Goal: Transaction & Acquisition: Obtain resource

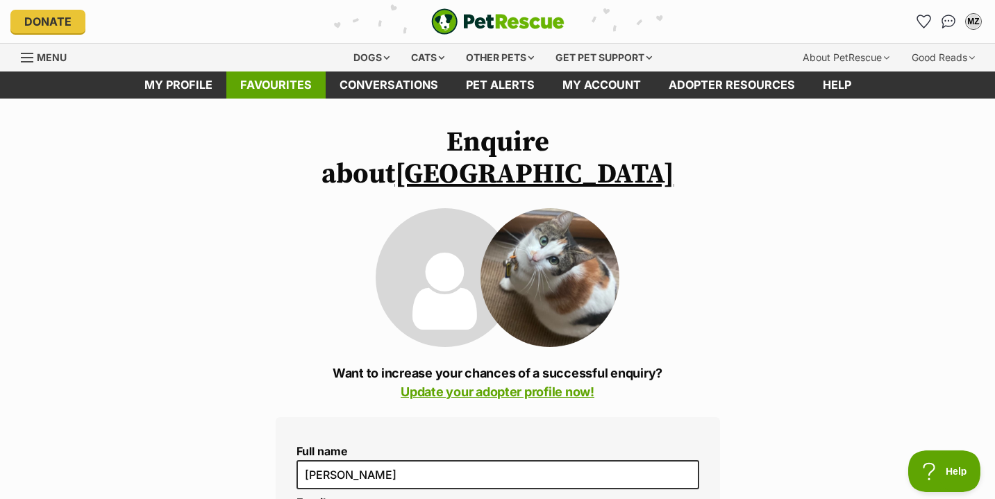
click at [275, 83] on link "Favourites" at bounding box center [275, 85] width 99 height 27
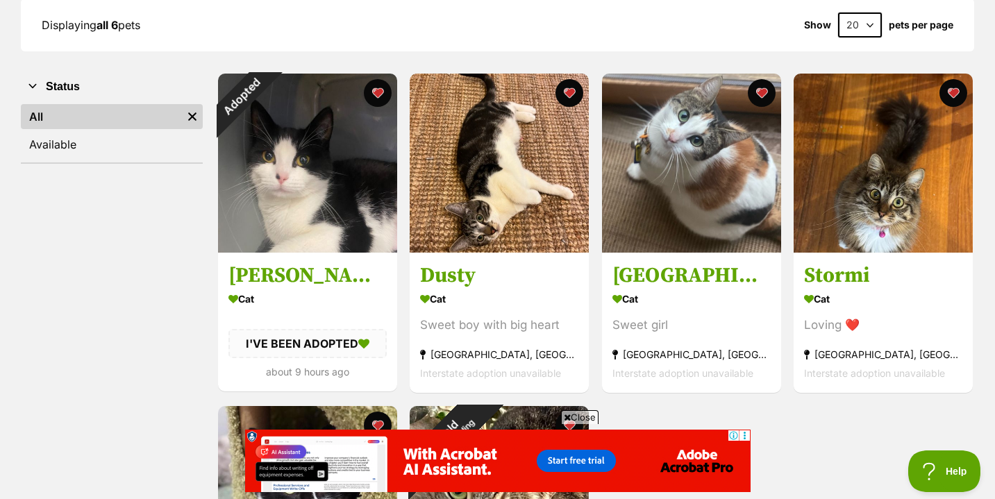
scroll to position [194, 0]
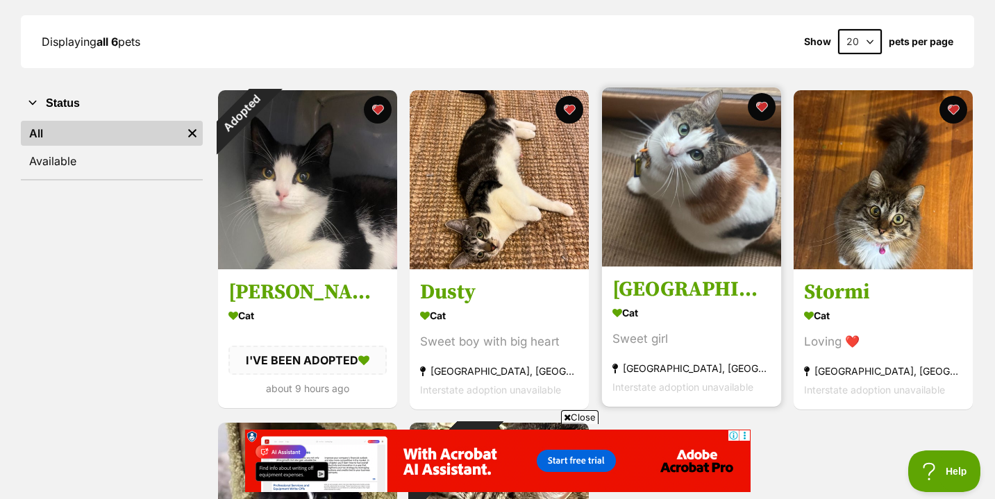
click at [689, 233] on img at bounding box center [691, 176] width 179 height 179
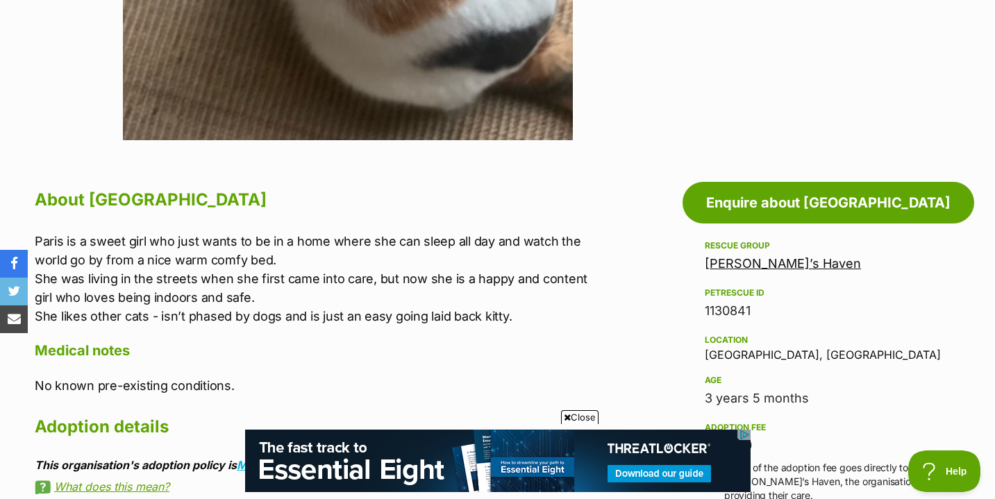
scroll to position [628, 0]
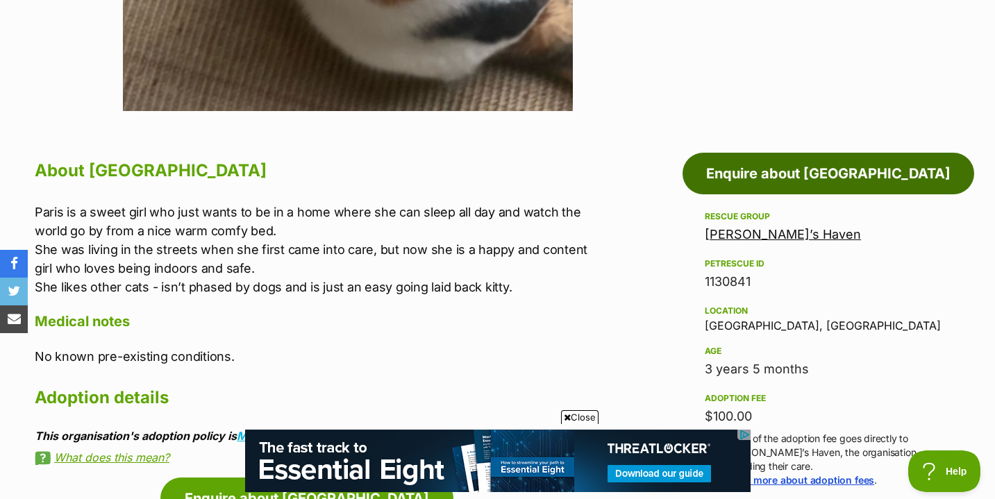
click at [812, 165] on link "Enquire about Paris" at bounding box center [828, 174] width 292 height 42
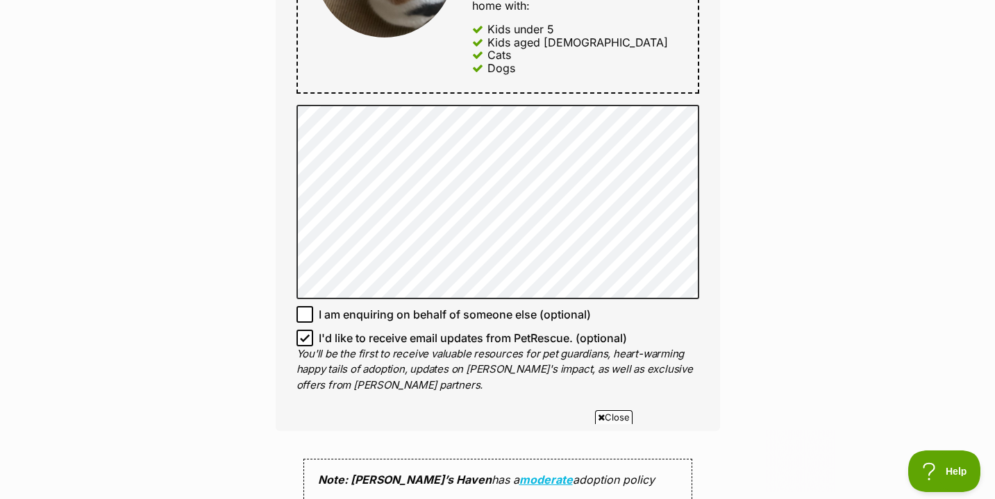
scroll to position [912, 0]
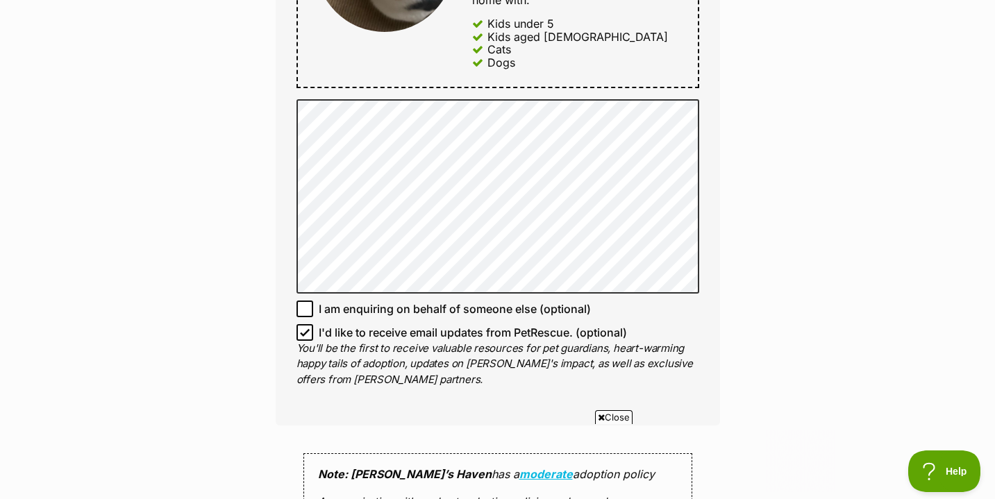
click at [303, 328] on icon at bounding box center [305, 333] width 10 height 10
click at [303, 324] on input "I'd like to receive email updates from PetRescue. (optional)" at bounding box center [304, 332] width 17 height 17
checkbox input "false"
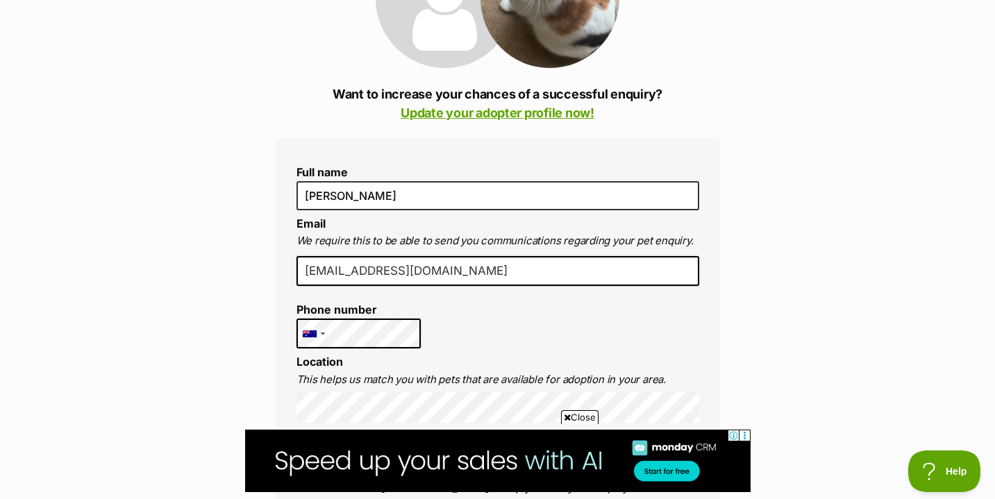
scroll to position [0, 0]
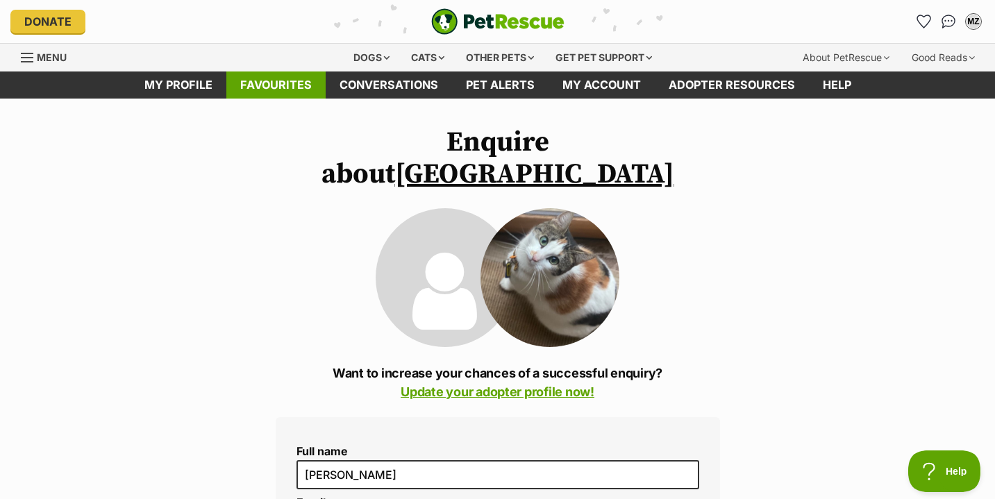
click at [283, 79] on link "Favourites" at bounding box center [275, 85] width 99 height 27
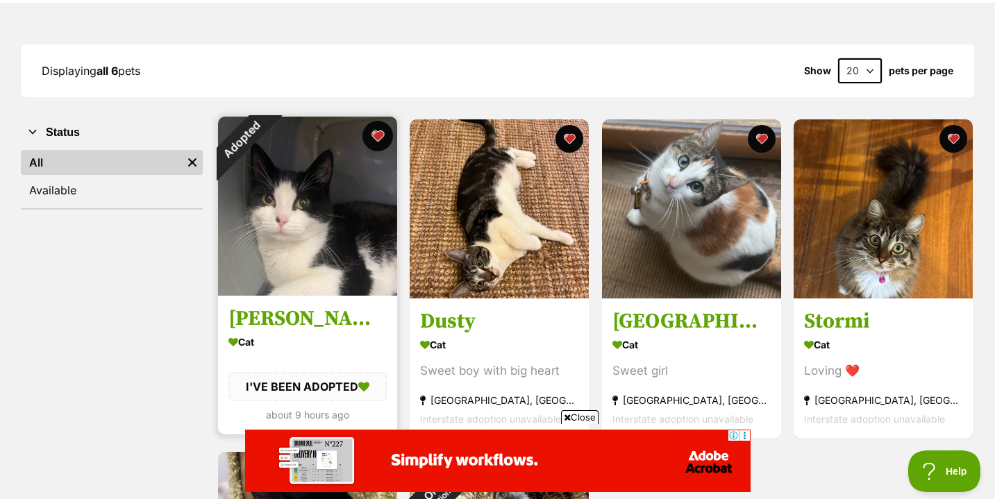
click at [376, 138] on button "favourite" at bounding box center [377, 136] width 31 height 31
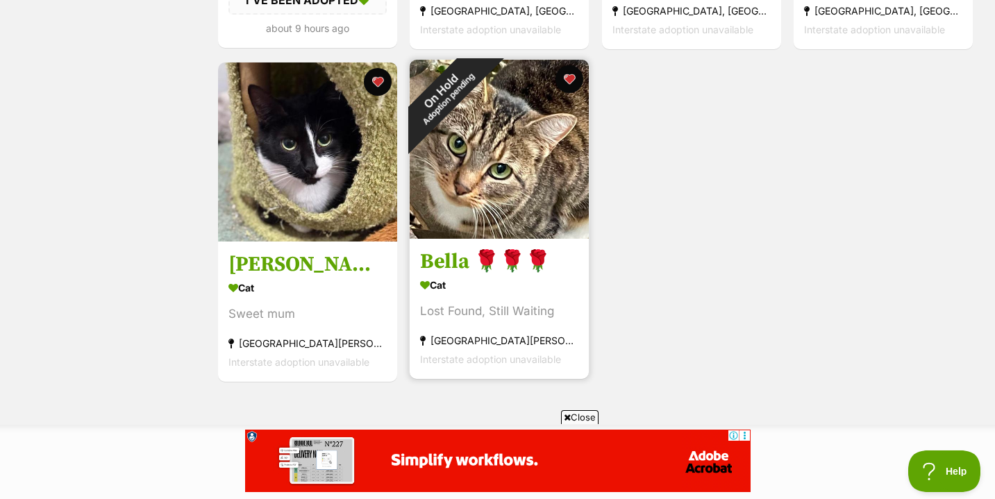
scroll to position [483, 0]
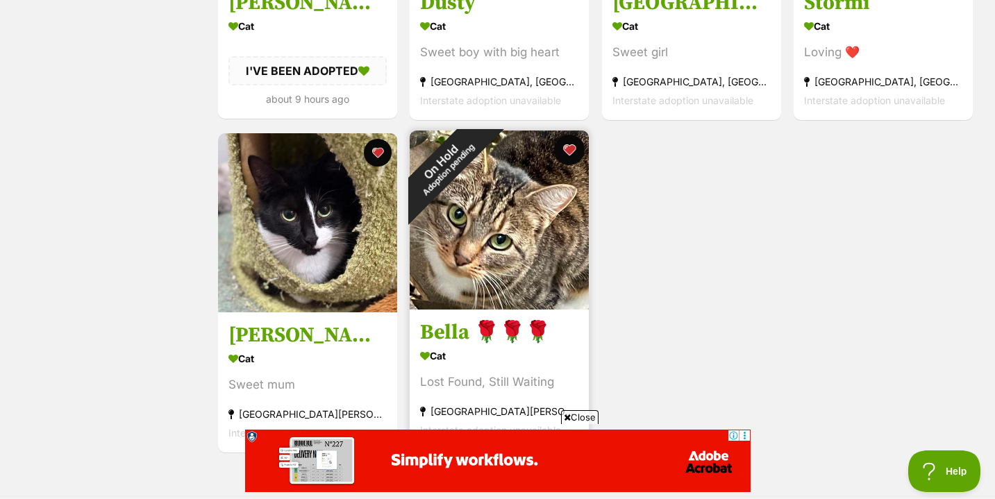
click at [570, 148] on button "favourite" at bounding box center [569, 150] width 31 height 31
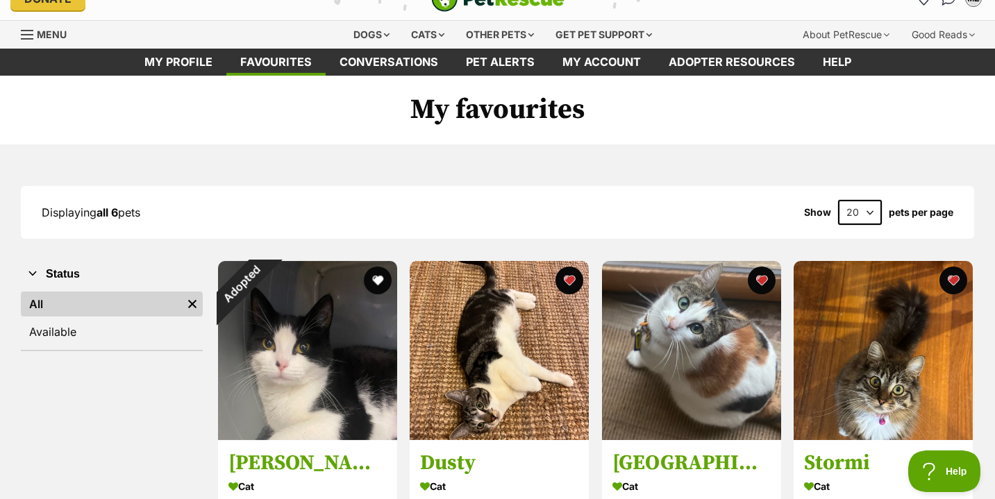
scroll to position [0, 0]
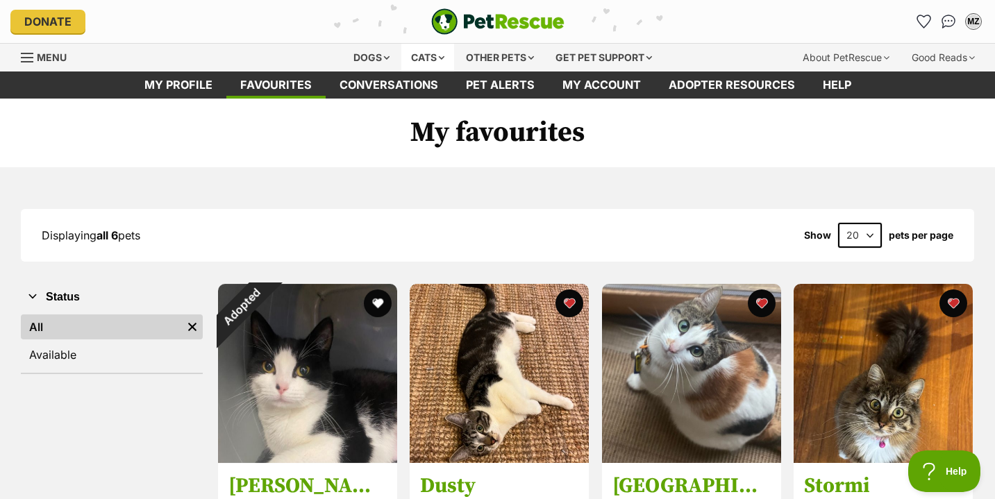
click at [426, 57] on div "Cats" at bounding box center [427, 58] width 53 height 28
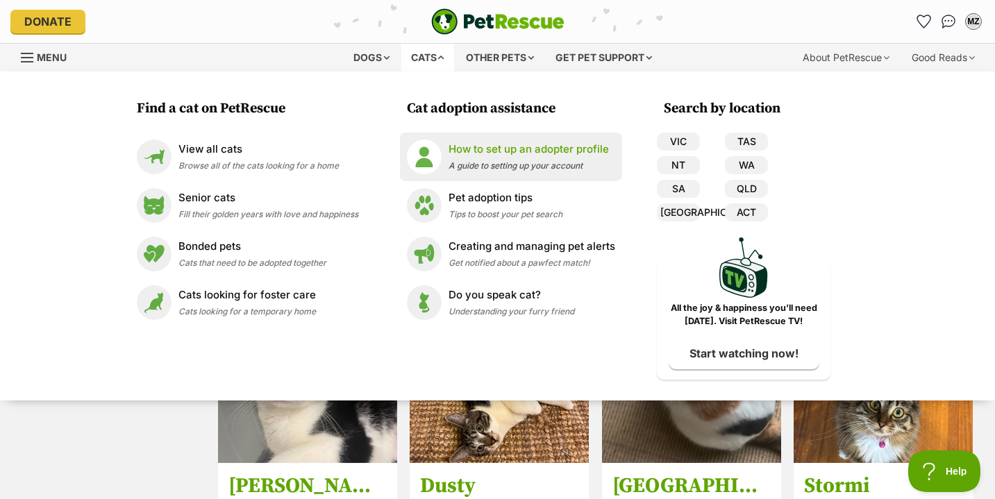
click at [503, 156] on p "How to set up an adopter profile" at bounding box center [528, 150] width 160 height 16
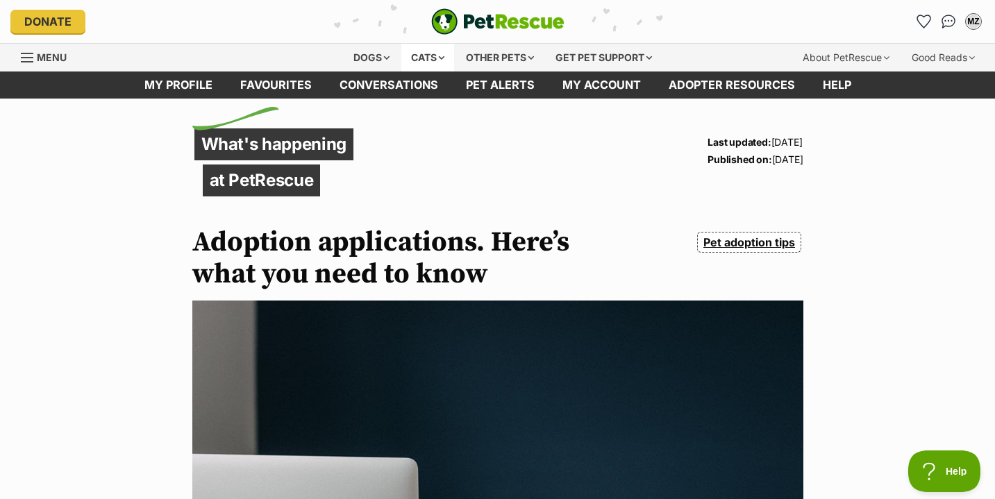
click at [423, 60] on div "Cats" at bounding box center [427, 58] width 53 height 28
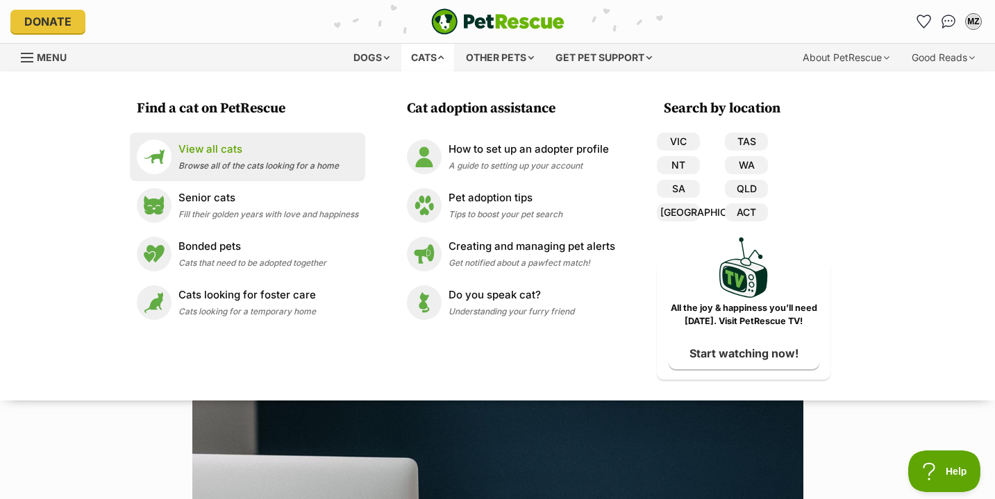
click at [311, 169] on span "Browse all of the cats looking for a home" at bounding box center [258, 165] width 160 height 10
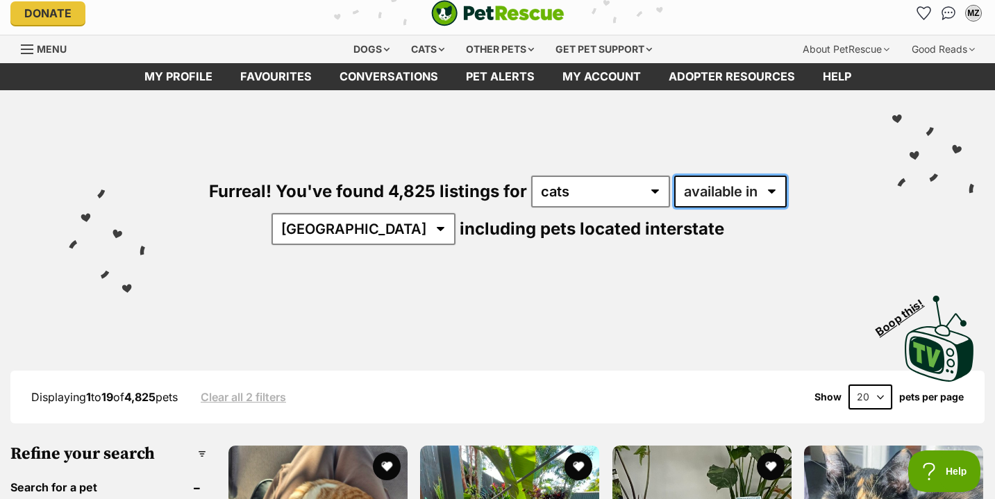
click at [674, 198] on select "available in located in" at bounding box center [730, 192] width 112 height 32
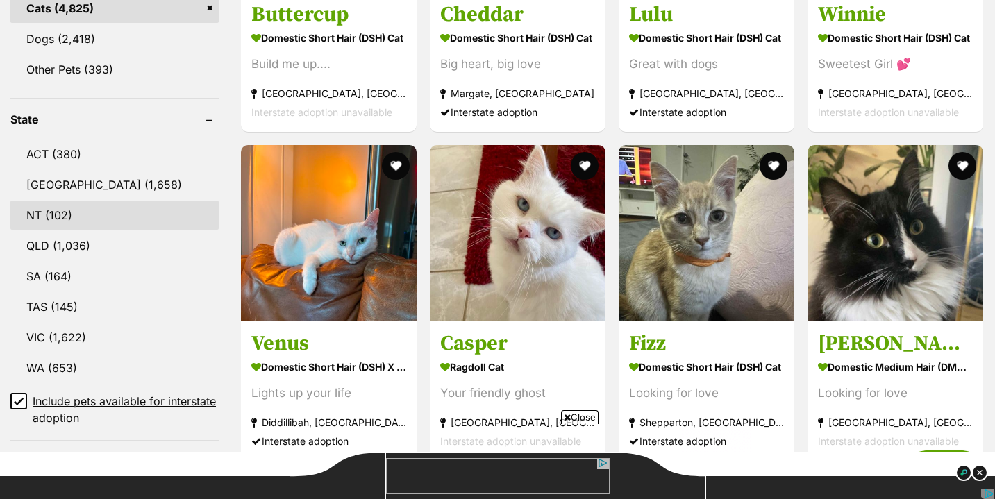
scroll to position [656, 0]
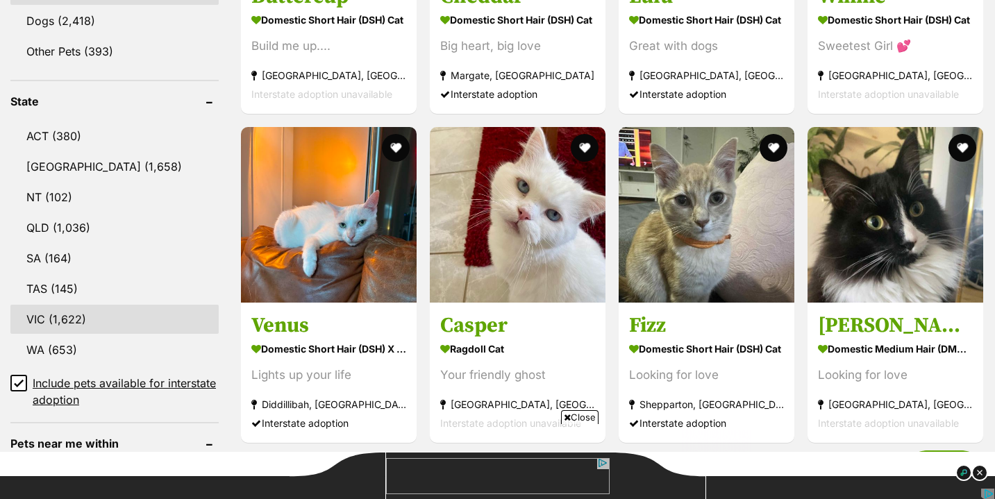
click at [89, 315] on link "VIC (1,622)" at bounding box center [114, 319] width 208 height 29
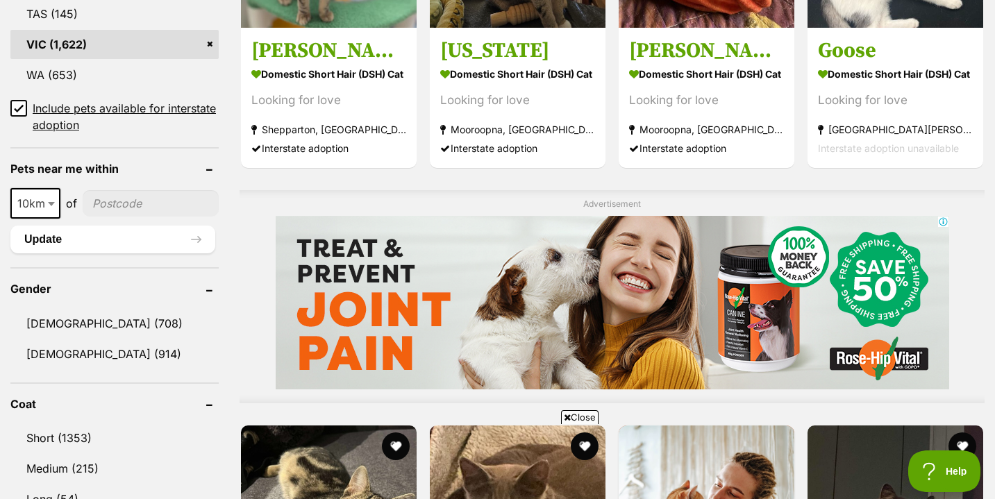
scroll to position [953, 0]
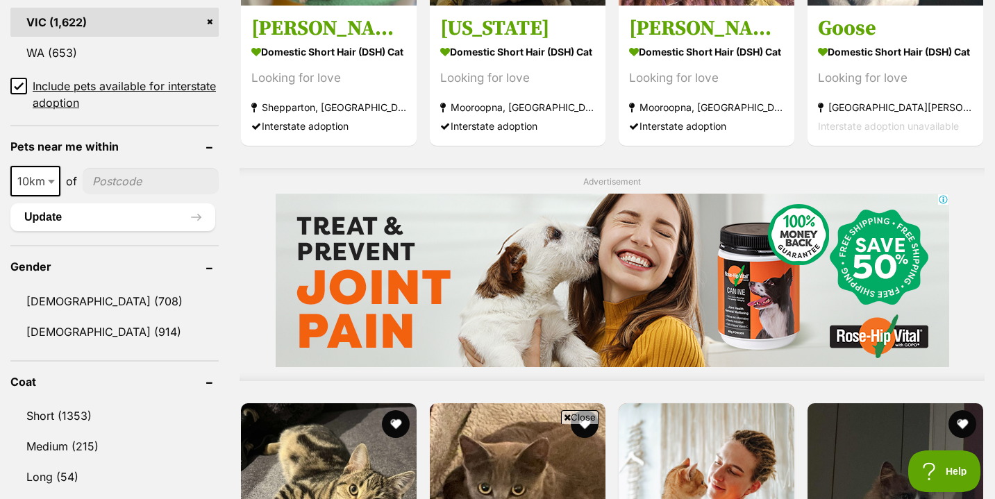
click at [42, 178] on span "10km" at bounding box center [35, 180] width 47 height 19
select select "25"
click at [106, 168] on input"] "postcode" at bounding box center [152, 181] width 134 height 26
type input"] "3200"
click at [71, 324] on link "Female (914)" at bounding box center [114, 331] width 208 height 29
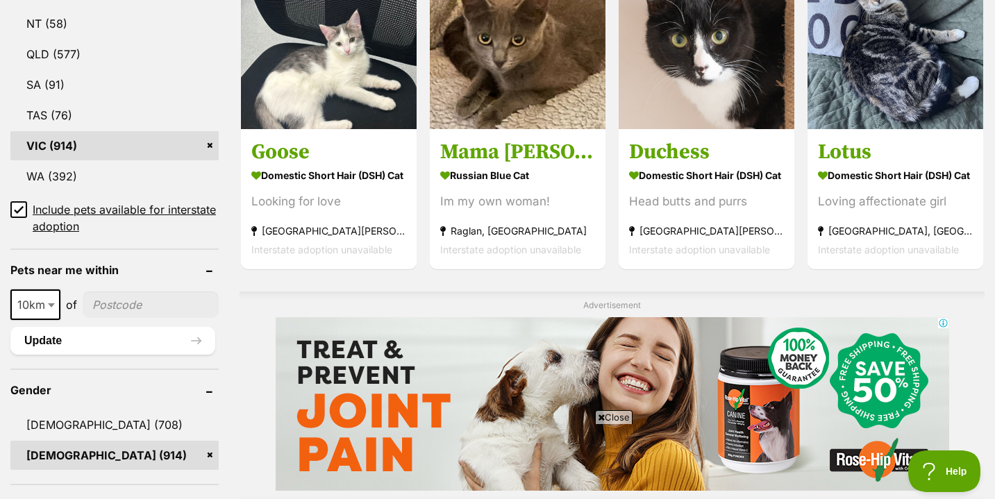
click at [40, 310] on span "10km" at bounding box center [35, 304] width 47 height 19
select select "25"
click at [135, 294] on input"] "postcode" at bounding box center [152, 305] width 134 height 26
type input"] "3200"
click at [160, 337] on button "Update" at bounding box center [112, 341] width 205 height 28
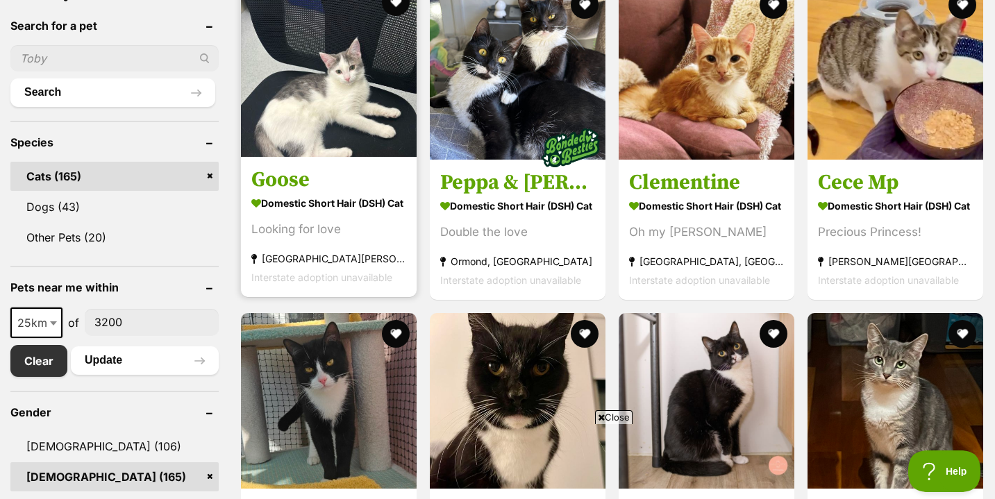
click at [350, 229] on div "Looking for love" at bounding box center [328, 229] width 155 height 19
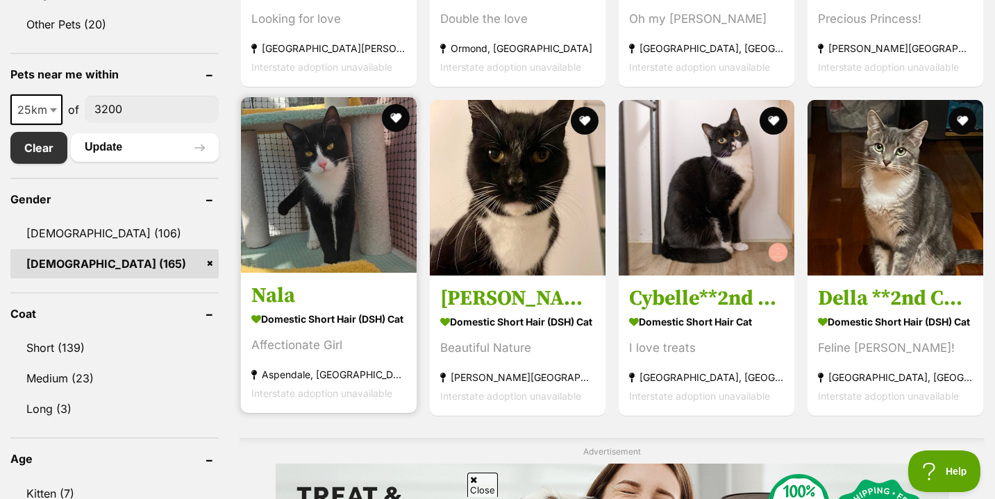
click at [328, 284] on link "Nala Domestic Short Hair (DSH) Cat Affectionate Girl [GEOGRAPHIC_DATA], [GEOGRA…" at bounding box center [329, 342] width 176 height 141
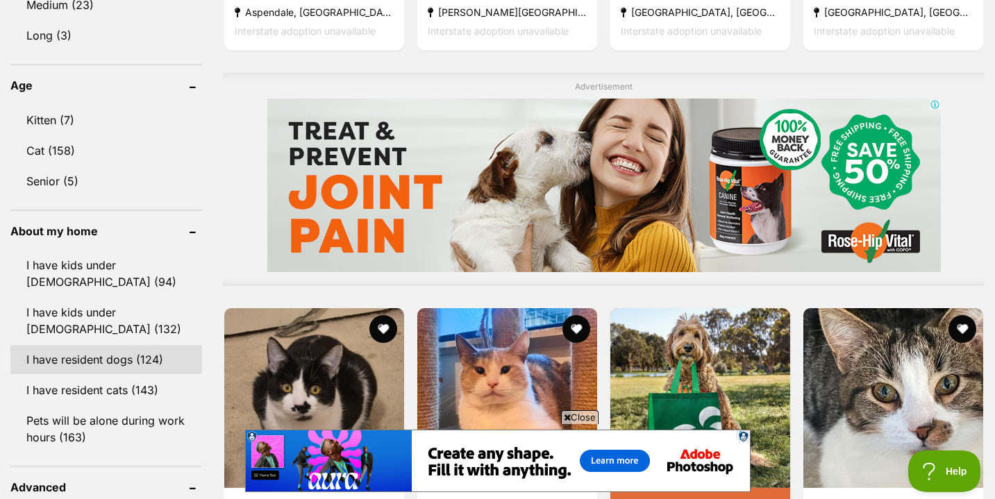
click at [132, 358] on link "I have resident dogs (124)" at bounding box center [106, 359] width 192 height 29
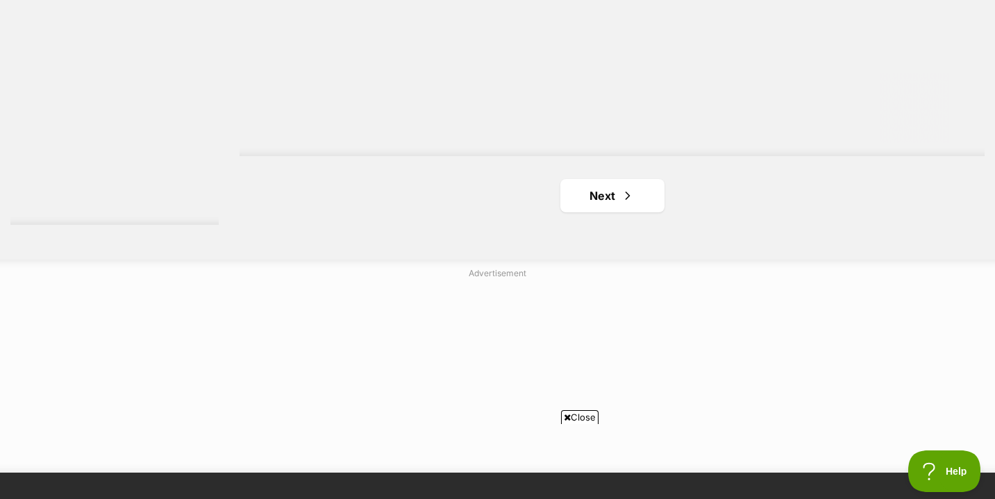
scroll to position [2560, 0]
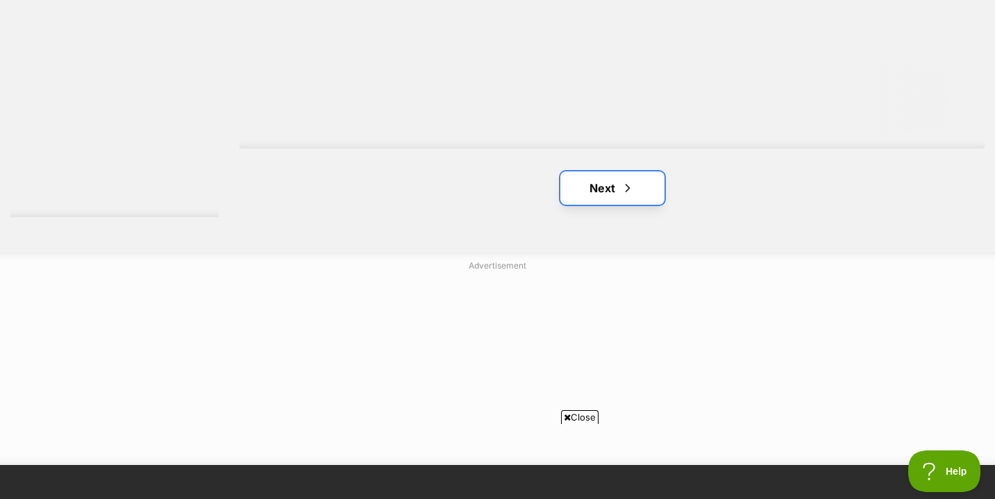
click at [605, 178] on link "Next" at bounding box center [612, 187] width 104 height 33
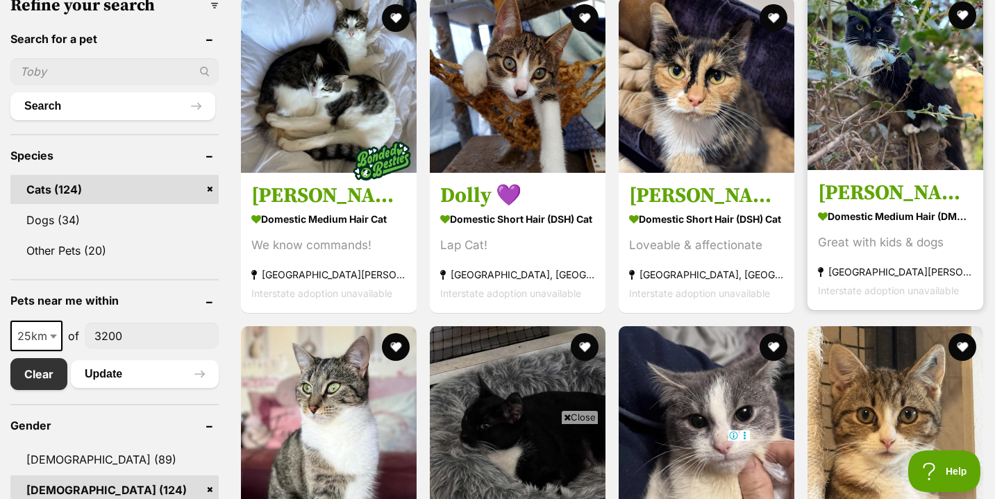
click at [854, 233] on section "Domestic Medium Hair (DMH) Cat Great with kids & dogs [GEOGRAPHIC_DATA][PERSON_…" at bounding box center [895, 253] width 155 height 94
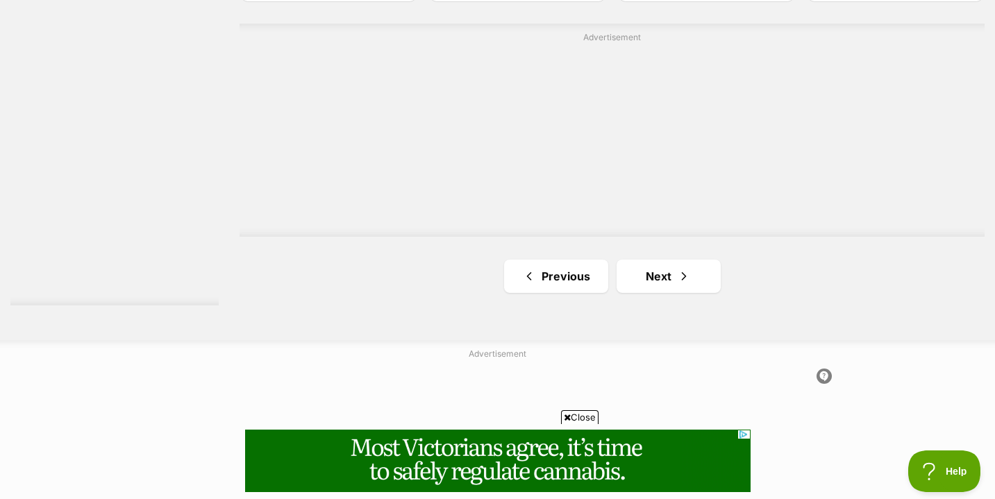
scroll to position [2523, 0]
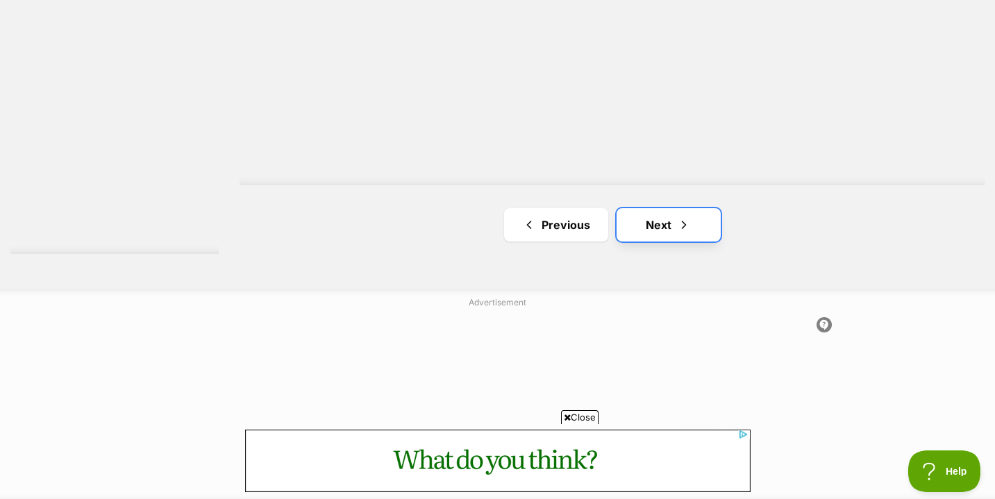
click at [639, 240] on link "Next" at bounding box center [668, 224] width 104 height 33
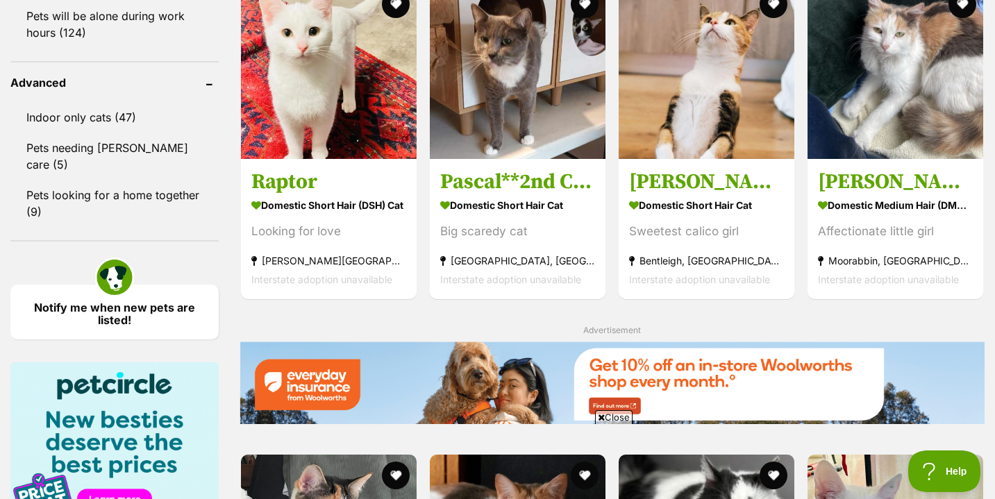
scroll to position [1459, 0]
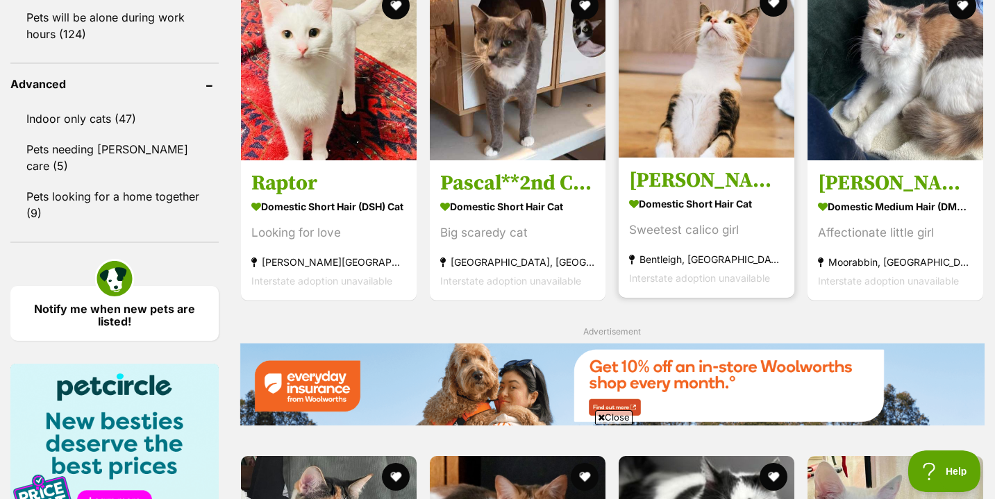
click at [688, 183] on h3 "[PERSON_NAME]" at bounding box center [706, 181] width 155 height 26
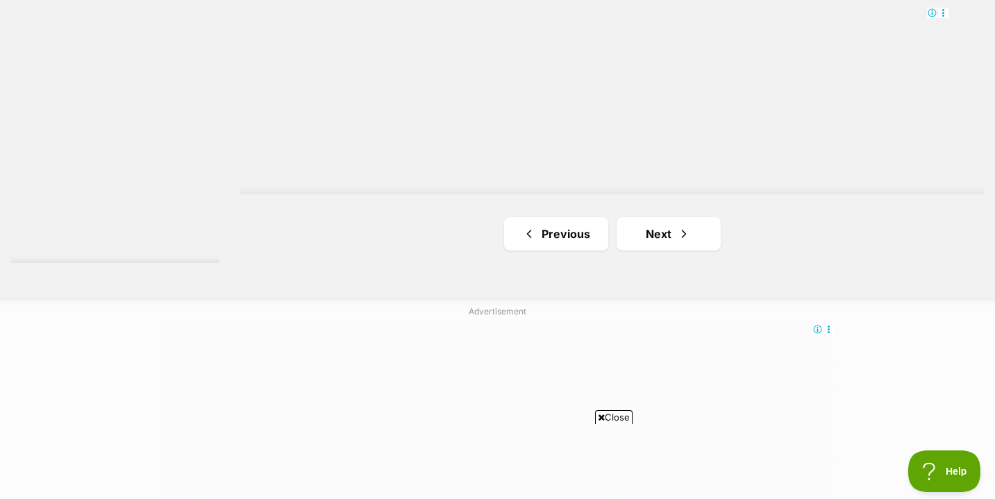
scroll to position [2675, 0]
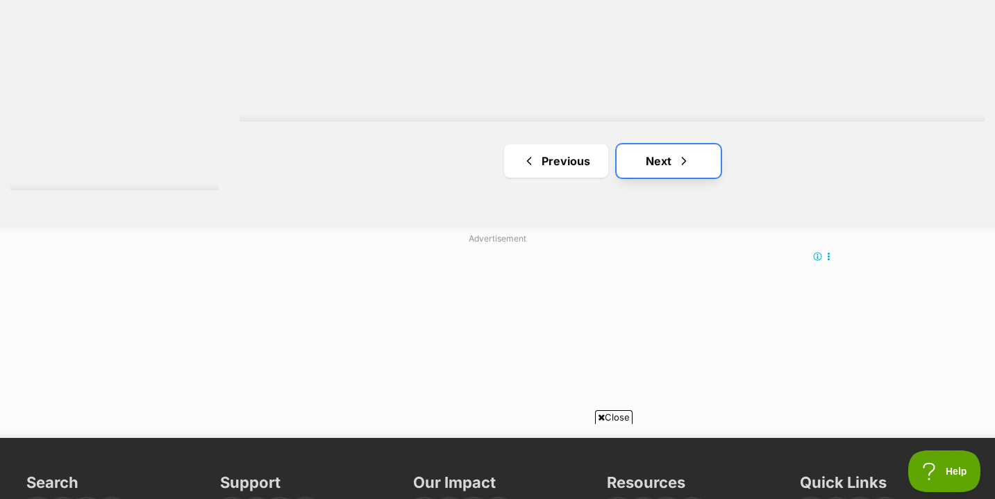
click at [663, 160] on link "Next" at bounding box center [668, 160] width 104 height 33
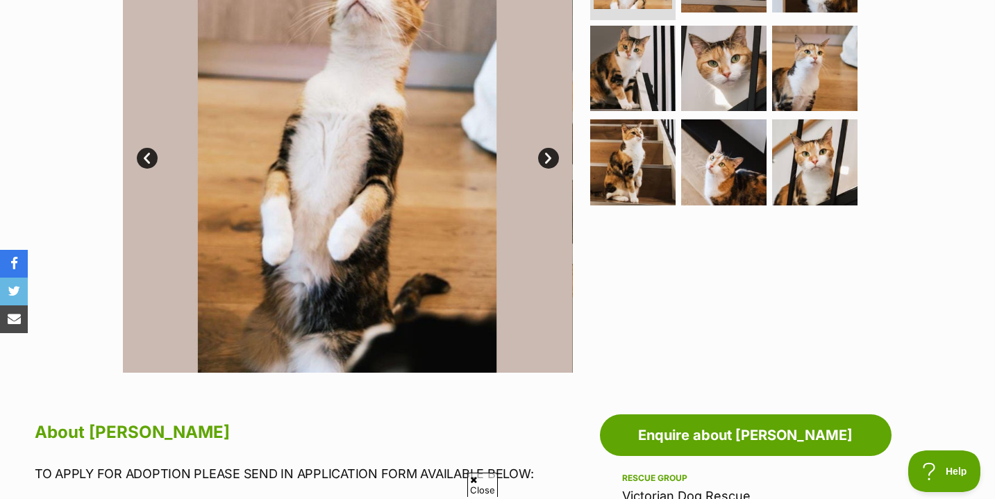
scroll to position [303, 0]
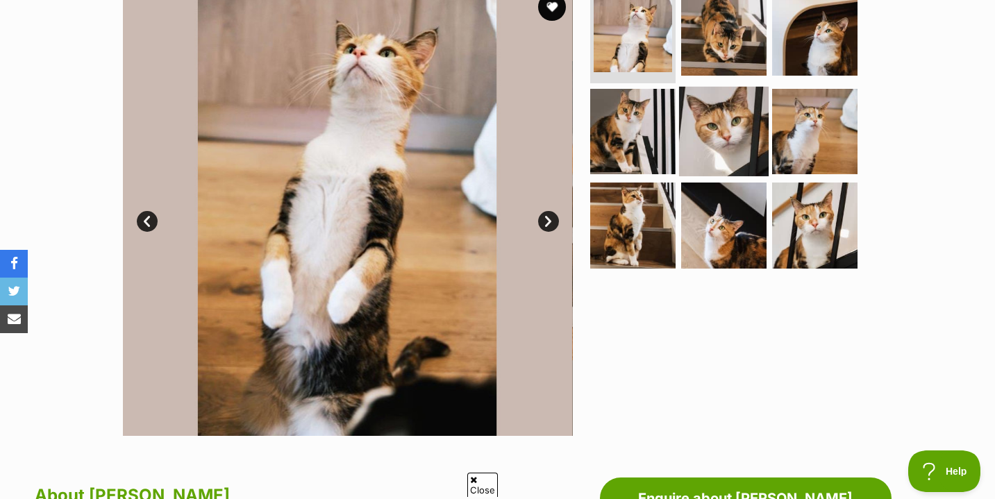
click at [725, 122] on img at bounding box center [724, 131] width 90 height 90
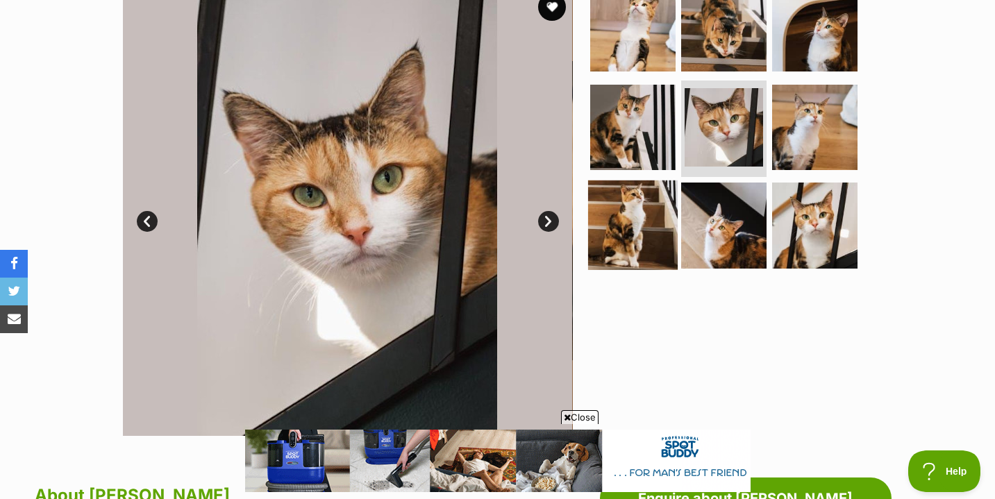
scroll to position [0, 0]
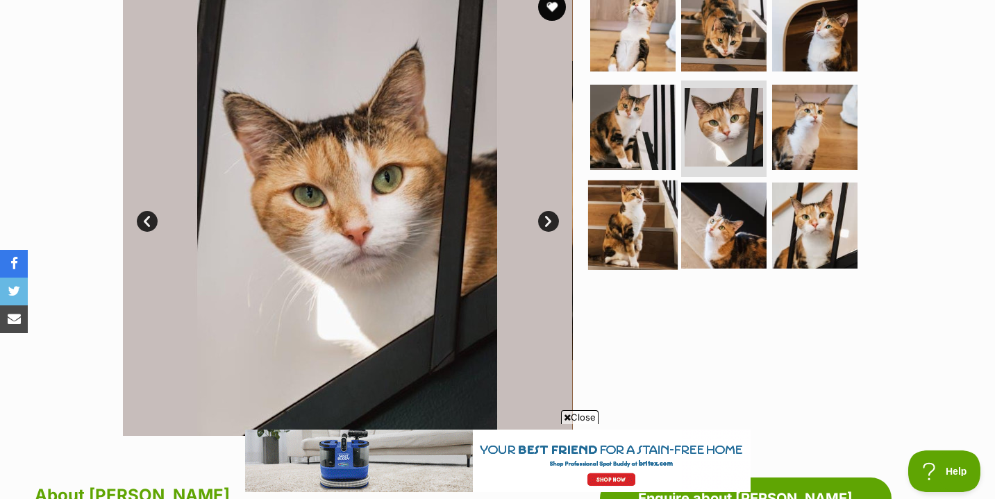
click at [633, 210] on img at bounding box center [633, 225] width 90 height 90
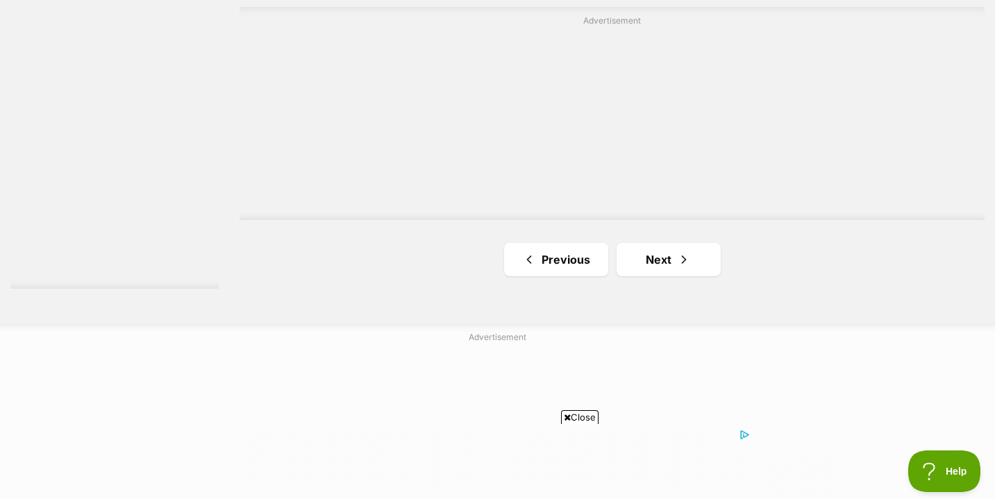
scroll to position [2496, 0]
click at [703, 264] on link "Next" at bounding box center [668, 251] width 104 height 33
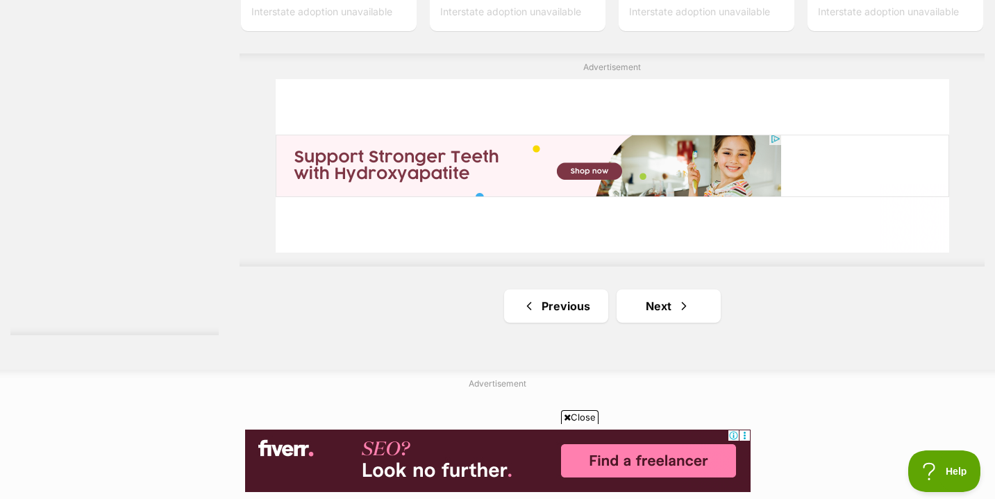
scroll to position [2453, 0]
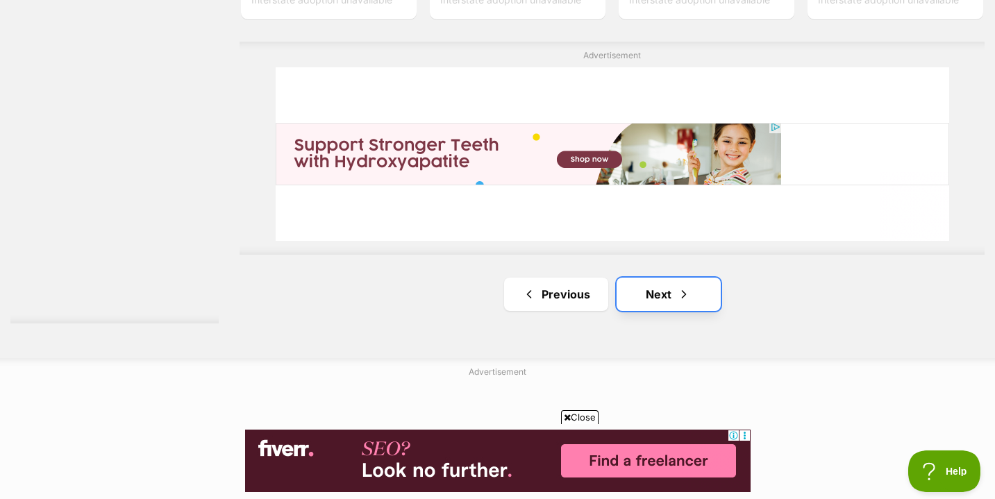
click at [682, 303] on span "Next page" at bounding box center [684, 294] width 14 height 17
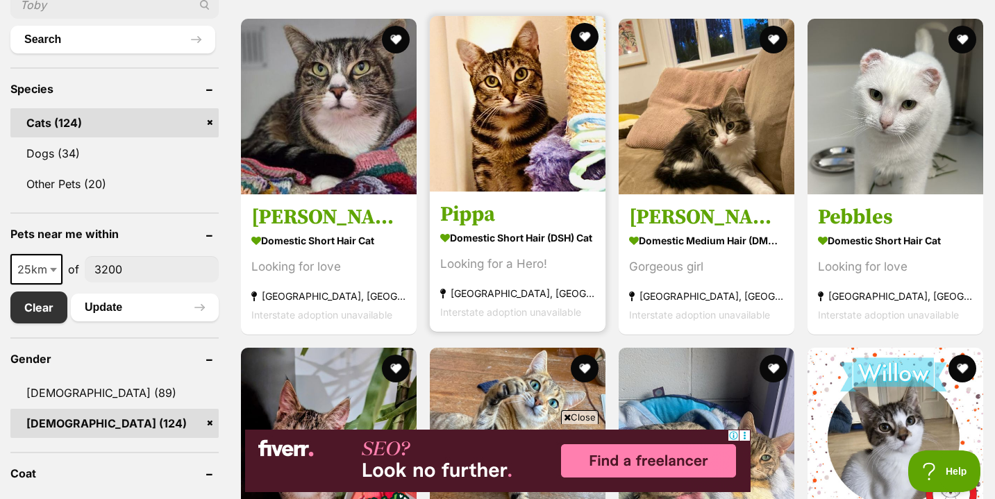
click at [504, 274] on section "Domestic Short Hair (DSH) Cat Looking for a Hero! [GEOGRAPHIC_DATA], [GEOGRAPHI…" at bounding box center [517, 275] width 155 height 94
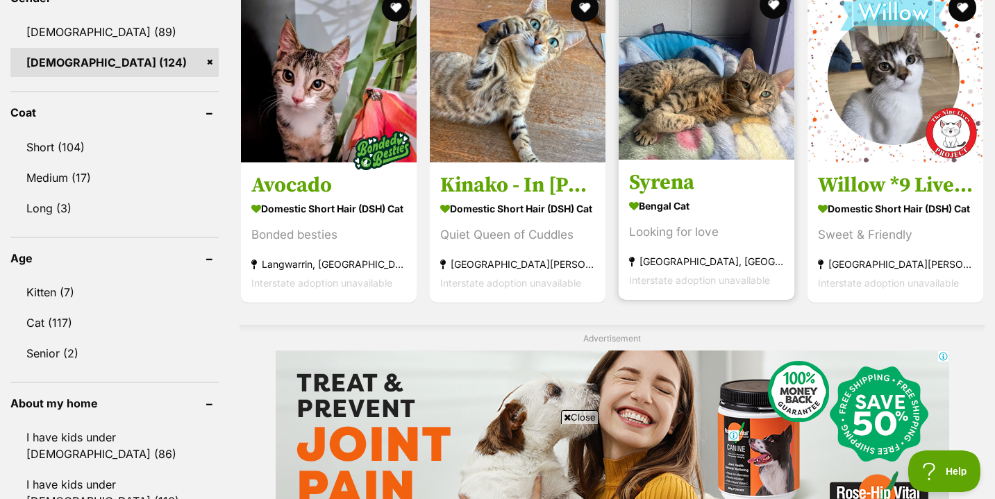
click at [678, 231] on div "Looking for love" at bounding box center [706, 232] width 155 height 19
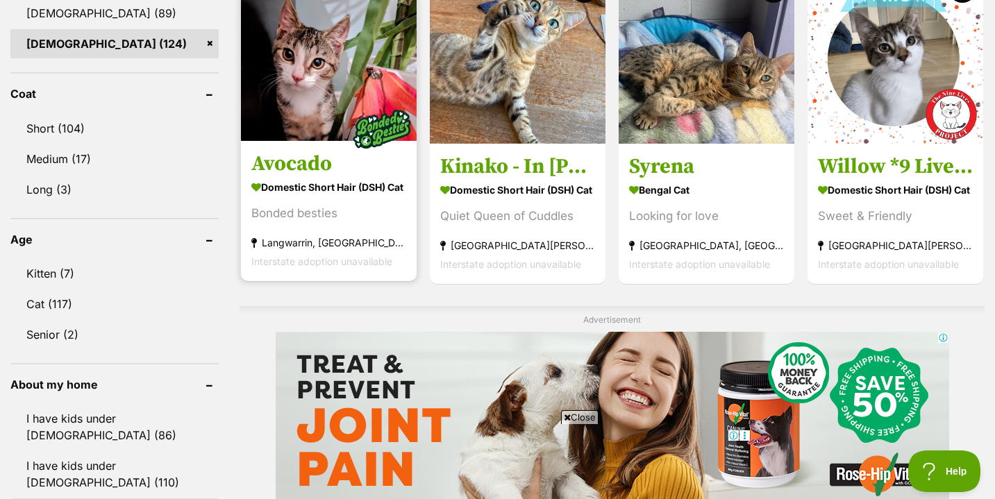
scroll to position [900, 0]
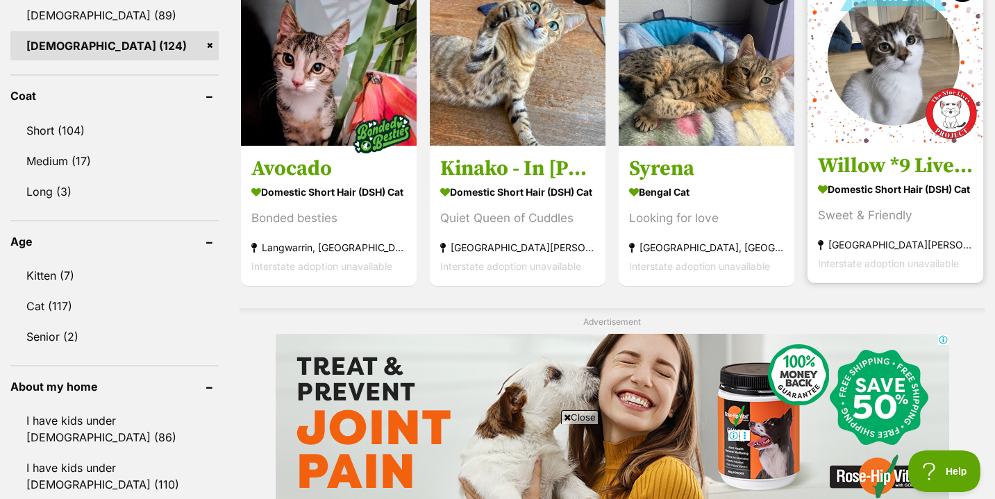
click at [895, 194] on strong "Domestic Short Hair (DSH) Cat" at bounding box center [895, 189] width 155 height 20
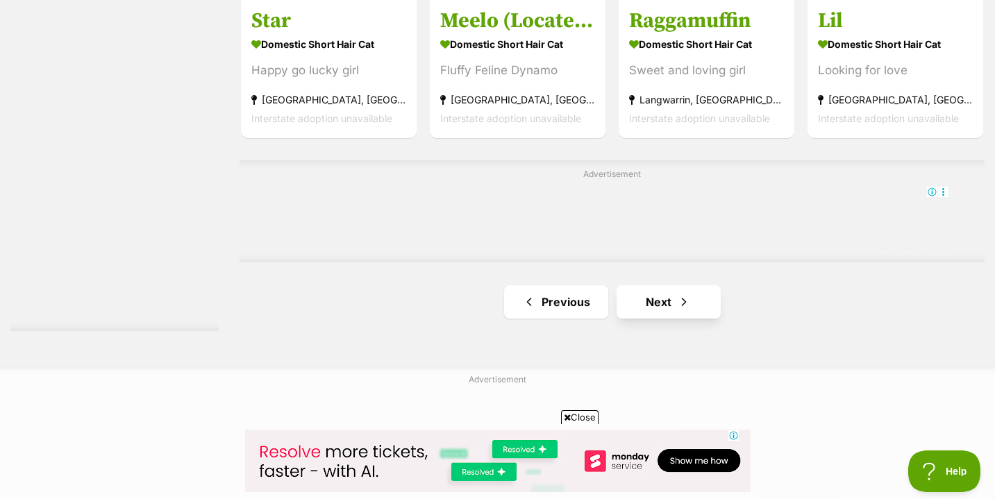
scroll to position [0, 0]
click at [678, 310] on link "Next" at bounding box center [668, 301] width 104 height 33
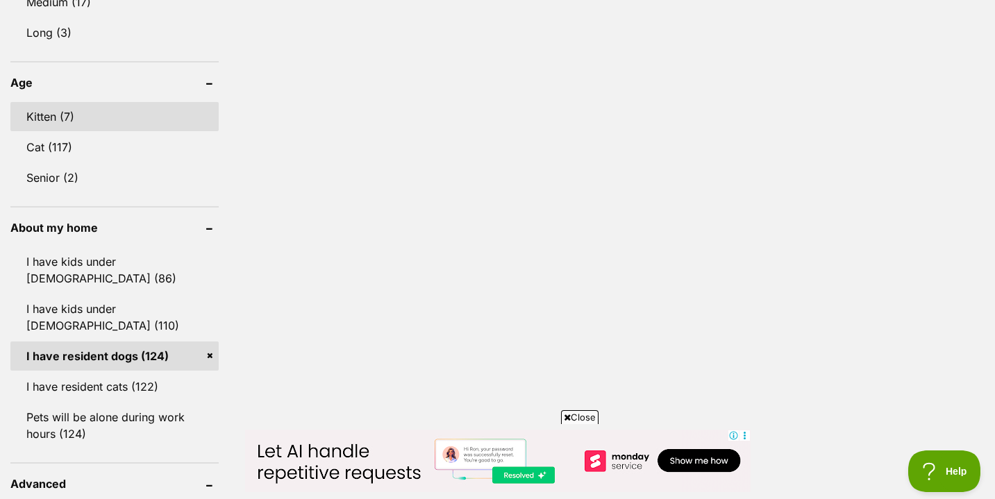
scroll to position [1129, 0]
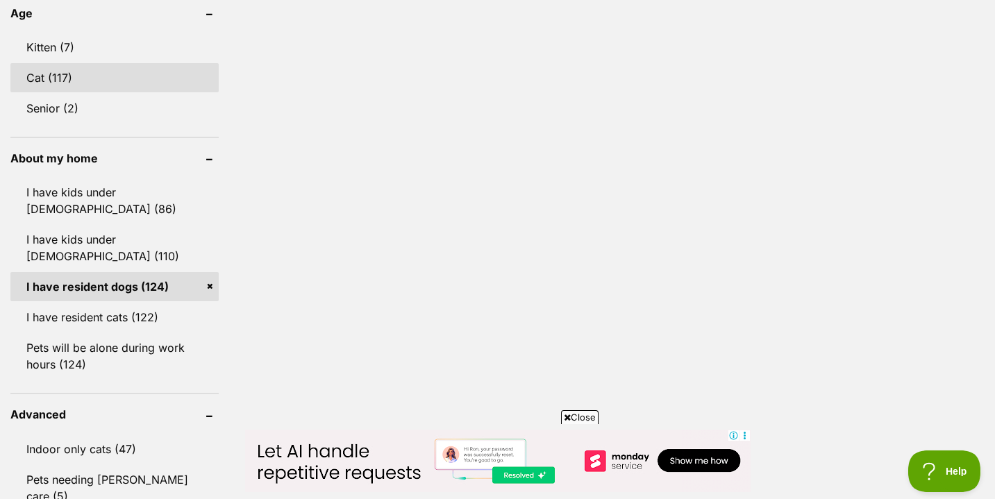
click at [47, 84] on link "Cat (117)" at bounding box center [114, 77] width 208 height 29
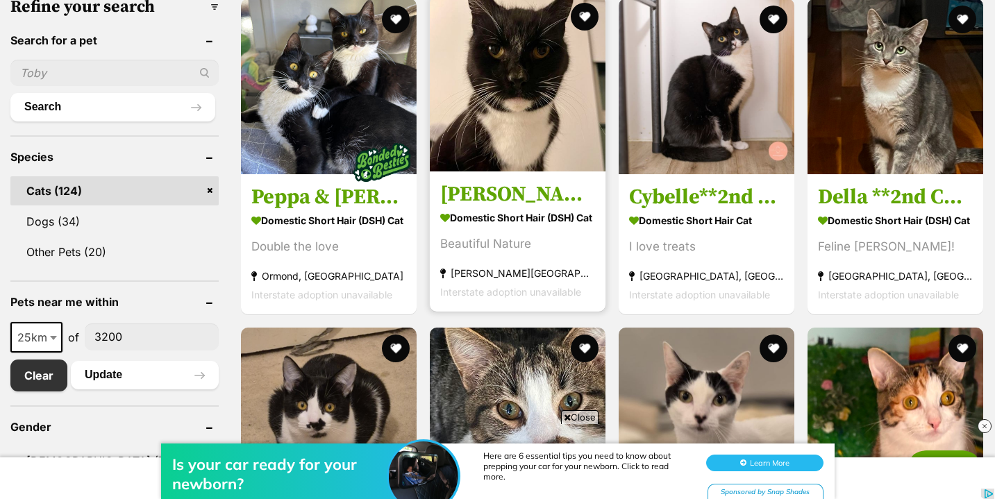
scroll to position [492, 0]
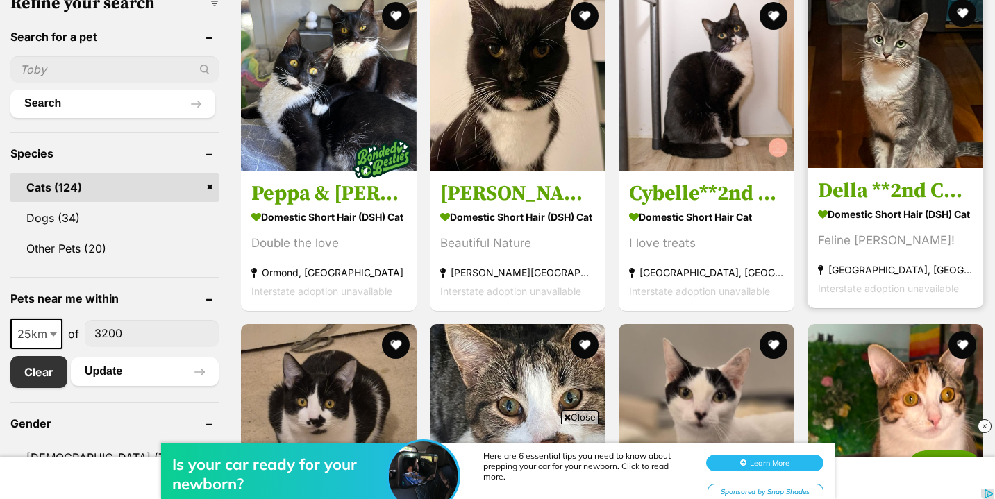
click at [857, 231] on div "Feline [PERSON_NAME]!" at bounding box center [895, 240] width 155 height 19
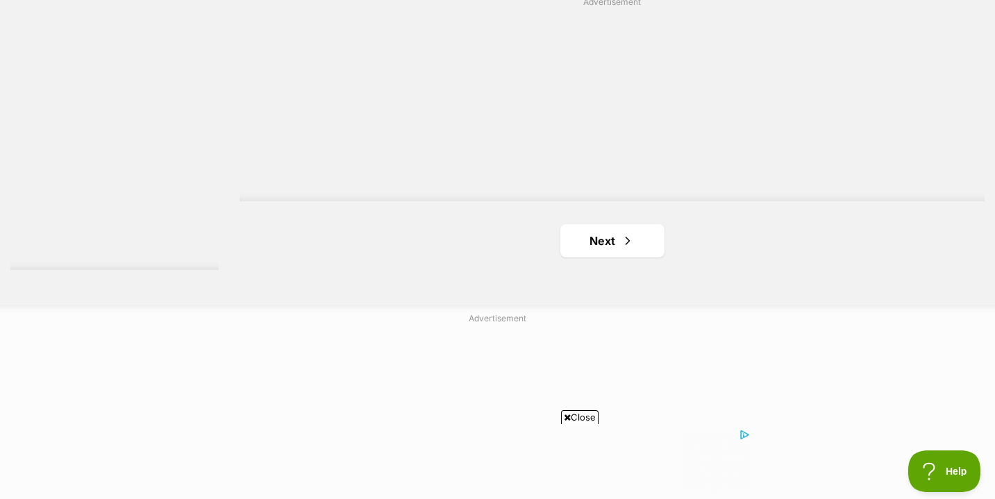
scroll to position [2557, 0]
click at [607, 208] on link "Next" at bounding box center [612, 224] width 104 height 33
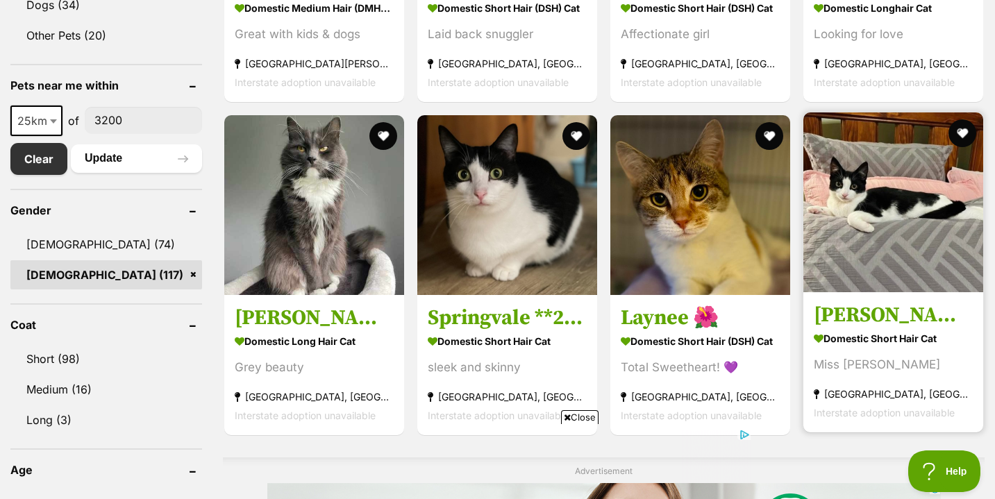
click at [885, 302] on h3 "[PERSON_NAME]" at bounding box center [893, 315] width 159 height 26
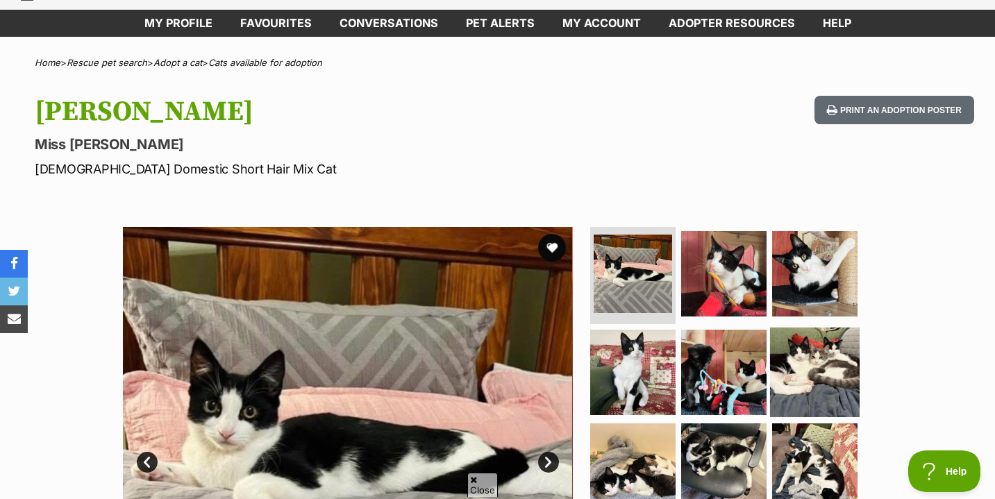
click at [798, 359] on img at bounding box center [815, 372] width 90 height 90
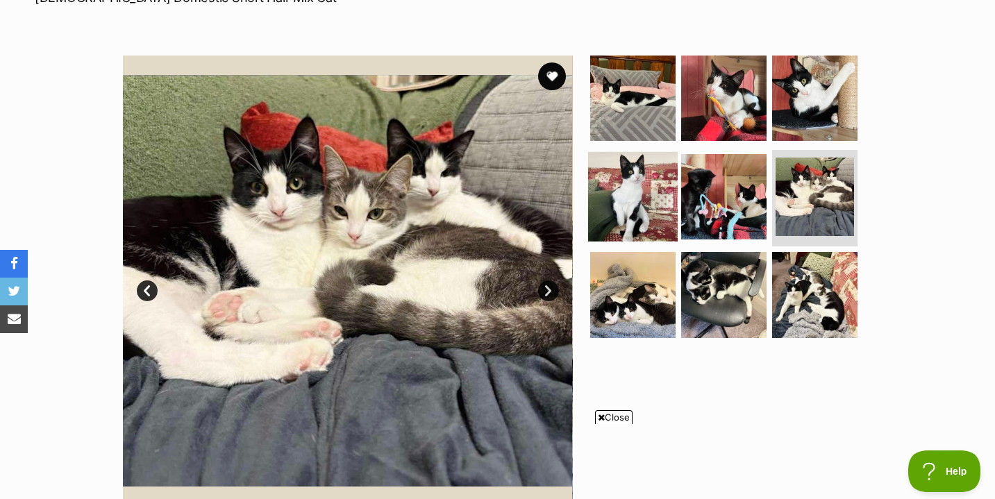
click at [626, 210] on img at bounding box center [633, 196] width 90 height 90
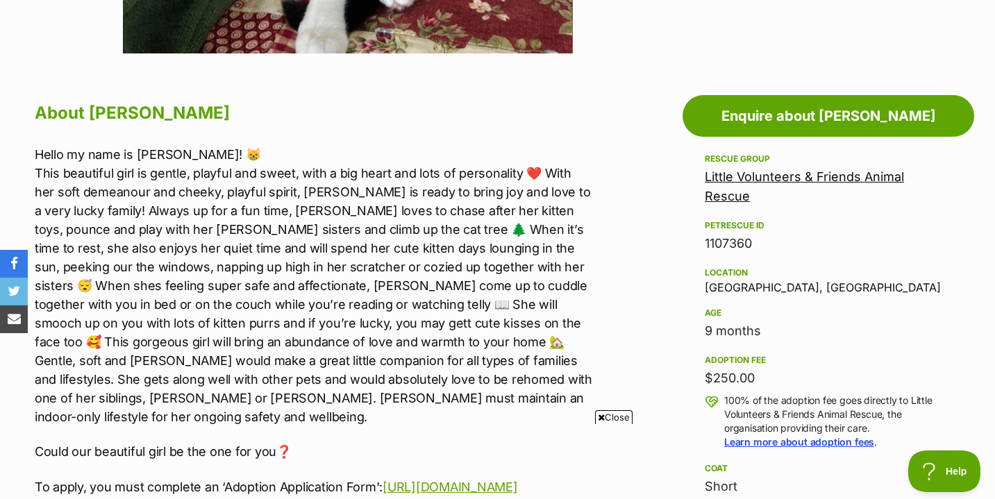
scroll to position [708, 0]
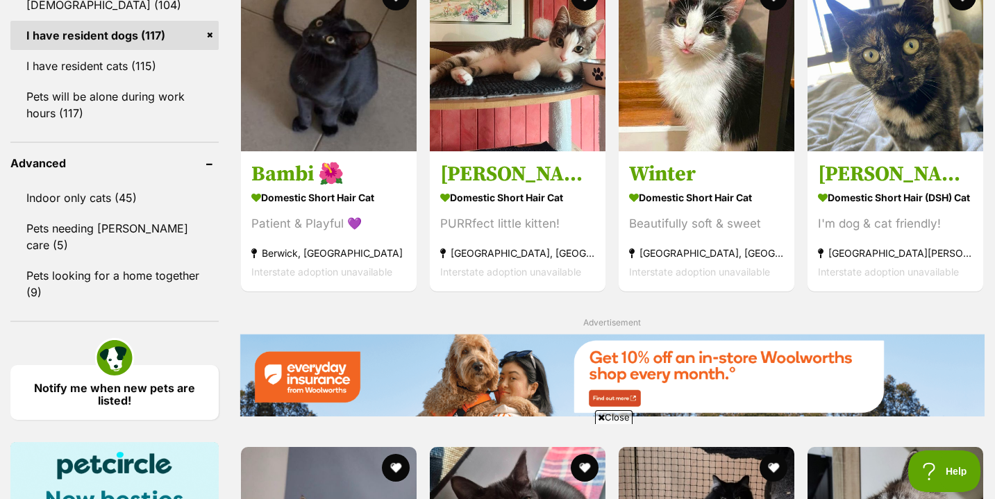
scroll to position [1415, 0]
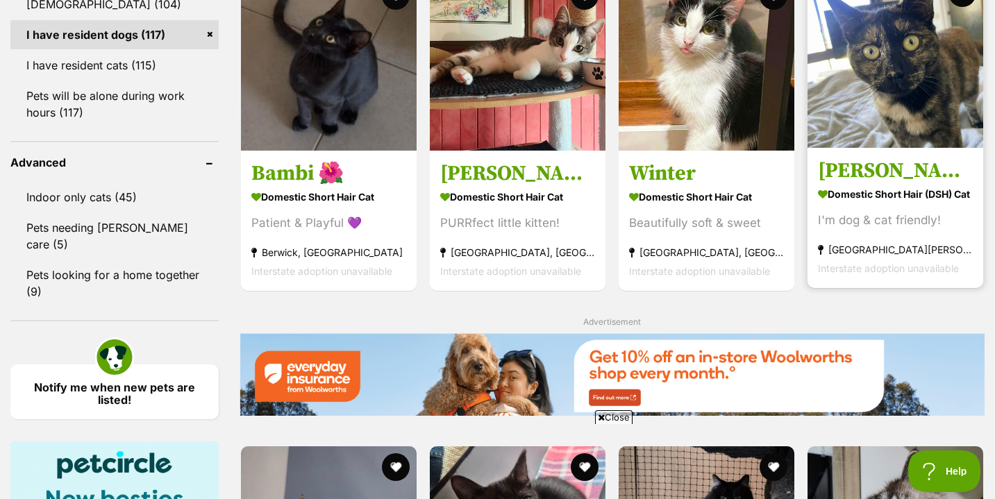
click at [887, 185] on strong "Domestic Short Hair (DSH) Cat" at bounding box center [895, 195] width 155 height 20
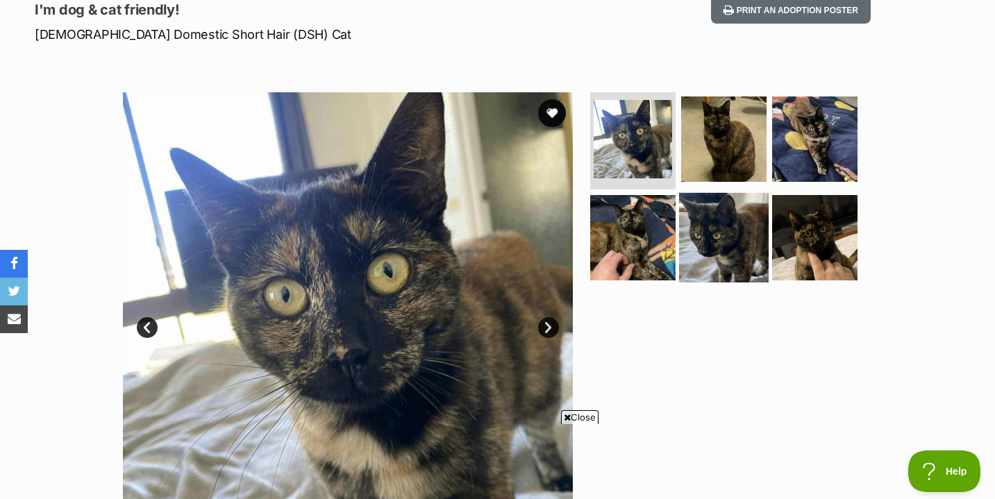
click at [727, 219] on img at bounding box center [724, 237] width 90 height 90
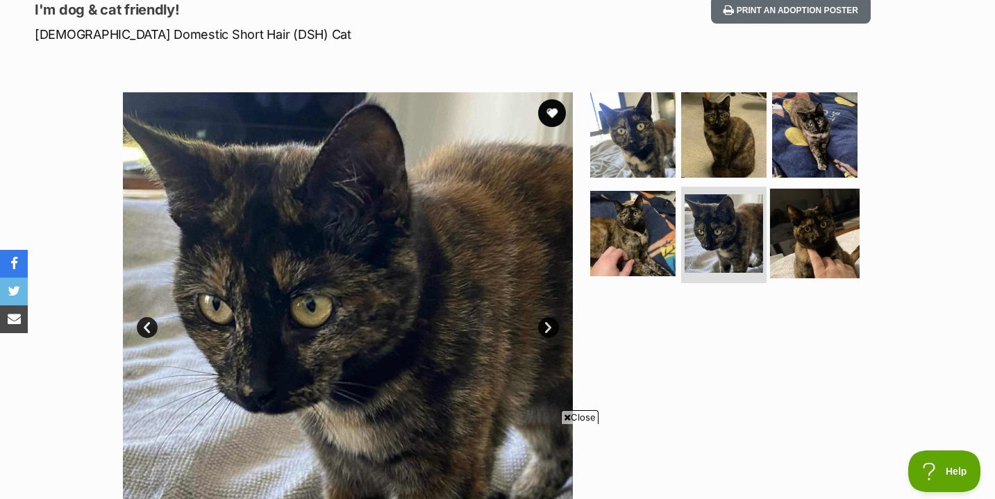
click at [810, 221] on img at bounding box center [815, 233] width 90 height 90
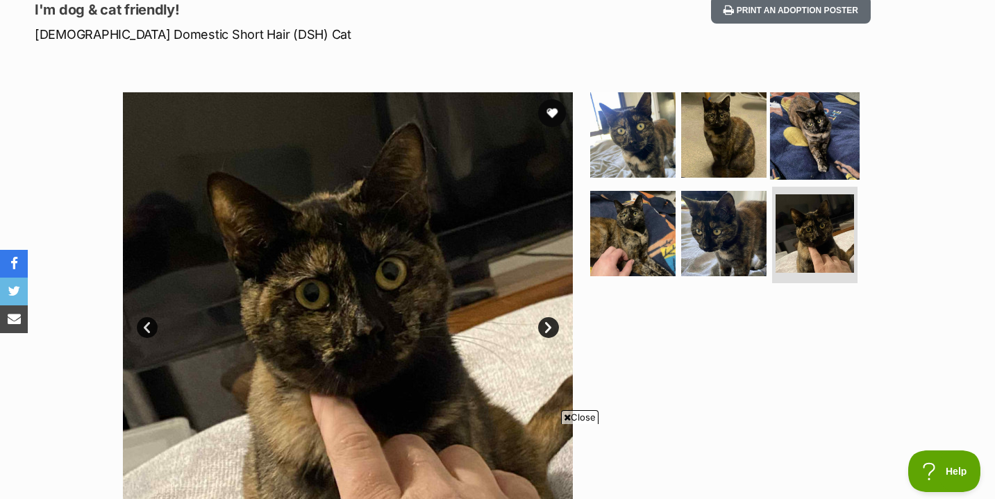
click at [816, 149] on img at bounding box center [815, 135] width 90 height 90
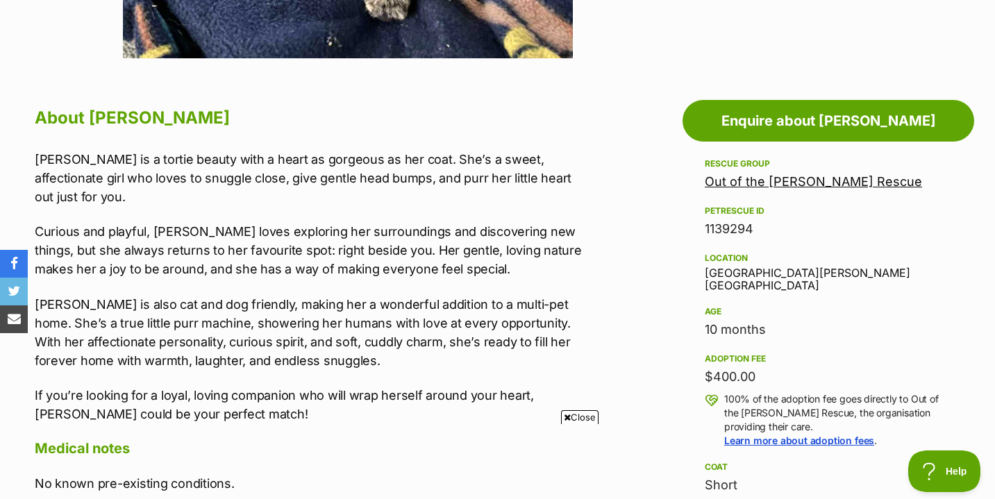
scroll to position [700, 0]
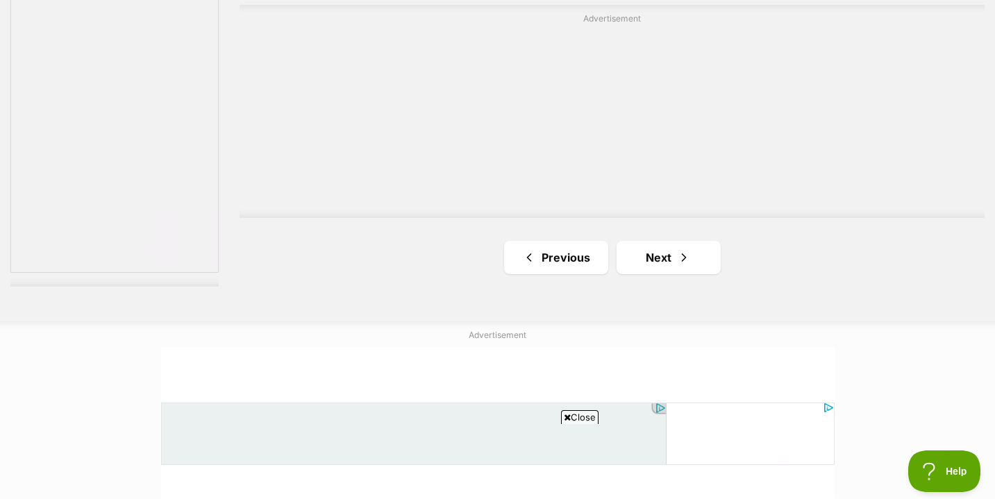
scroll to position [2526, 0]
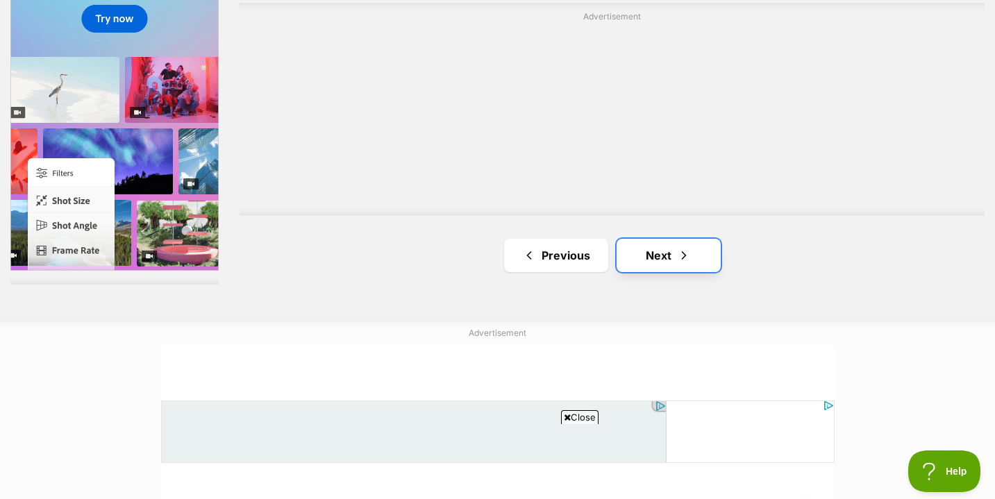
click at [671, 239] on link "Next" at bounding box center [668, 255] width 104 height 33
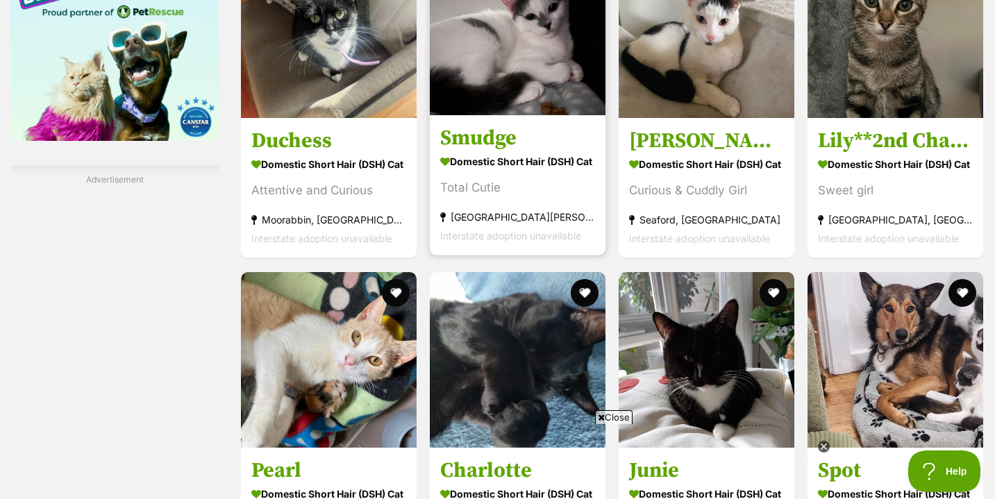
scroll to position [2008, 0]
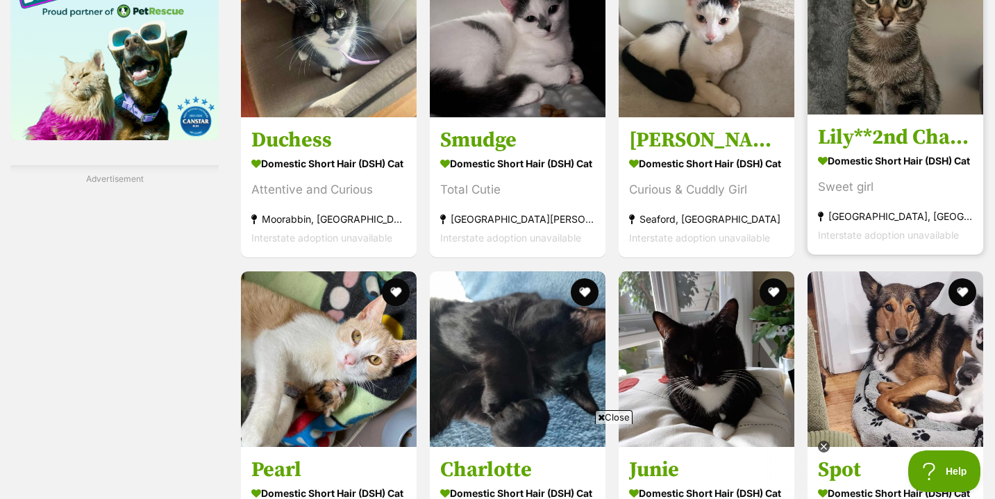
click at [870, 151] on section "Domestic Short Hair (DSH) Cat Sweet girl Hampton Park, VIC Interstate adoption …" at bounding box center [895, 198] width 155 height 94
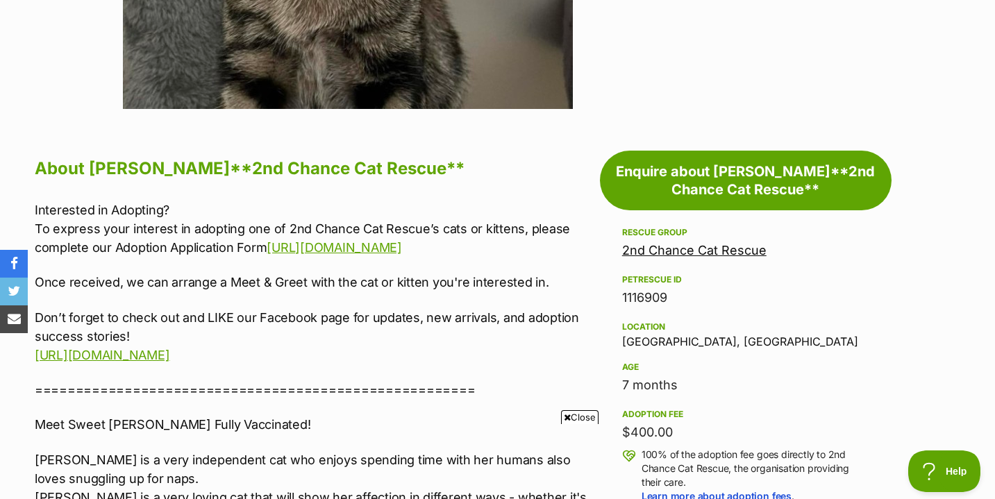
scroll to position [635, 0]
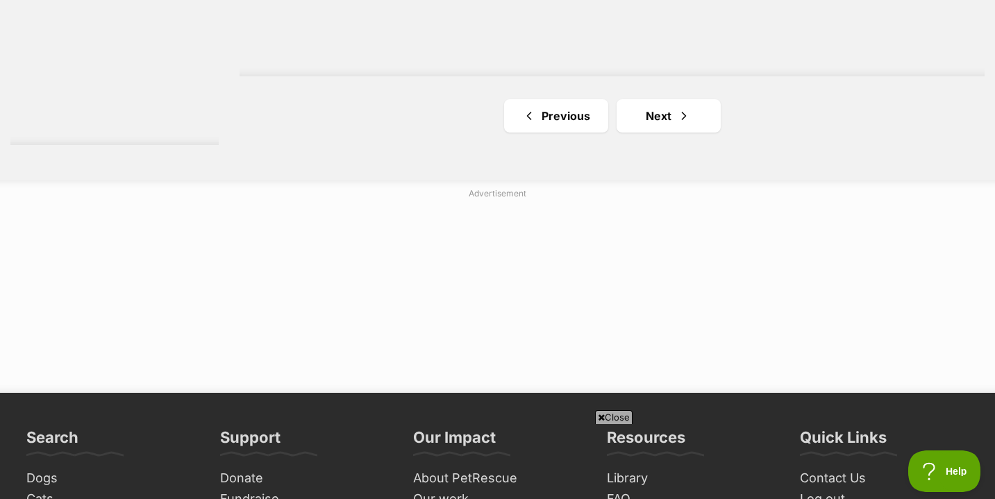
scroll to position [2734, 0]
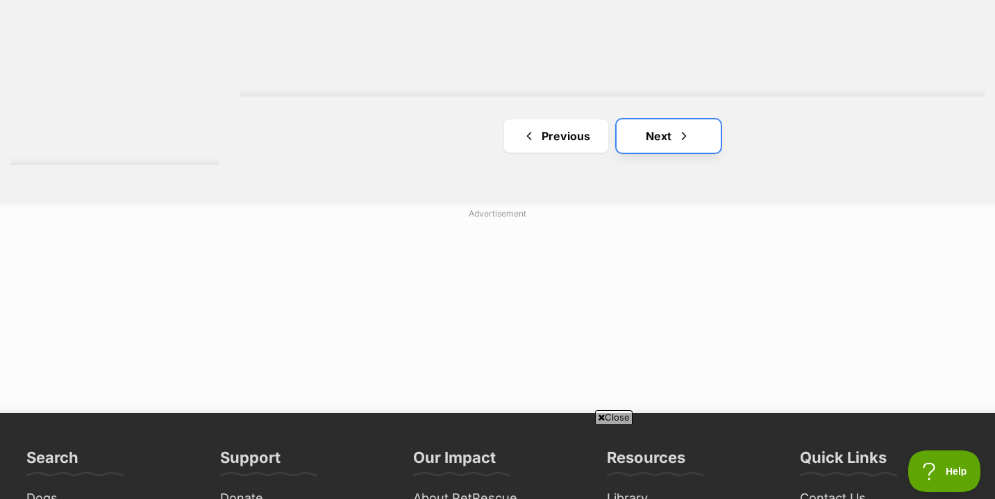
click at [666, 119] on link "Next" at bounding box center [668, 135] width 104 height 33
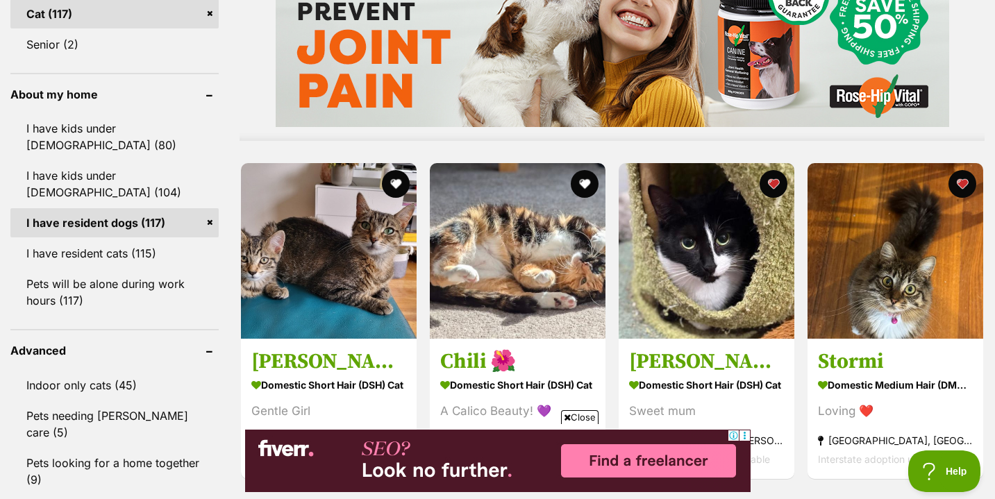
scroll to position [1250, 0]
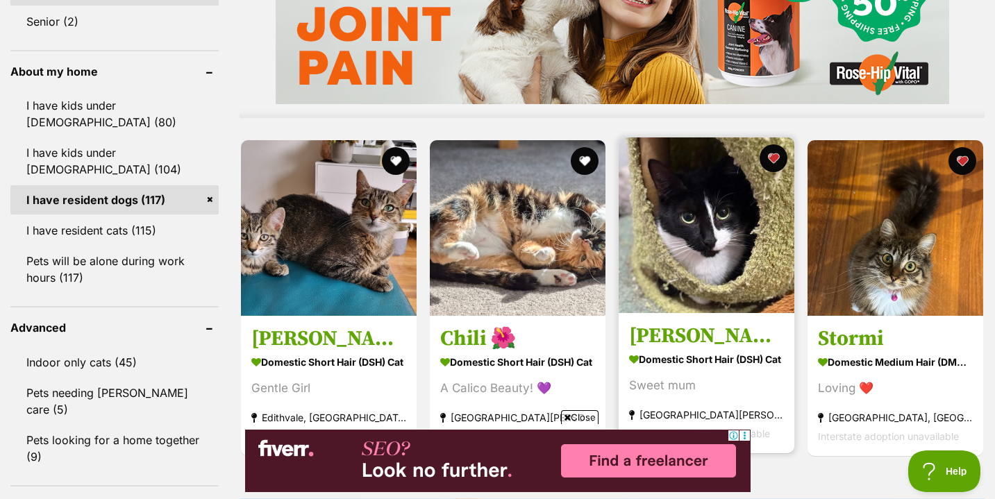
click at [664, 350] on strong "Domestic Short Hair (DSH) Cat" at bounding box center [706, 360] width 155 height 20
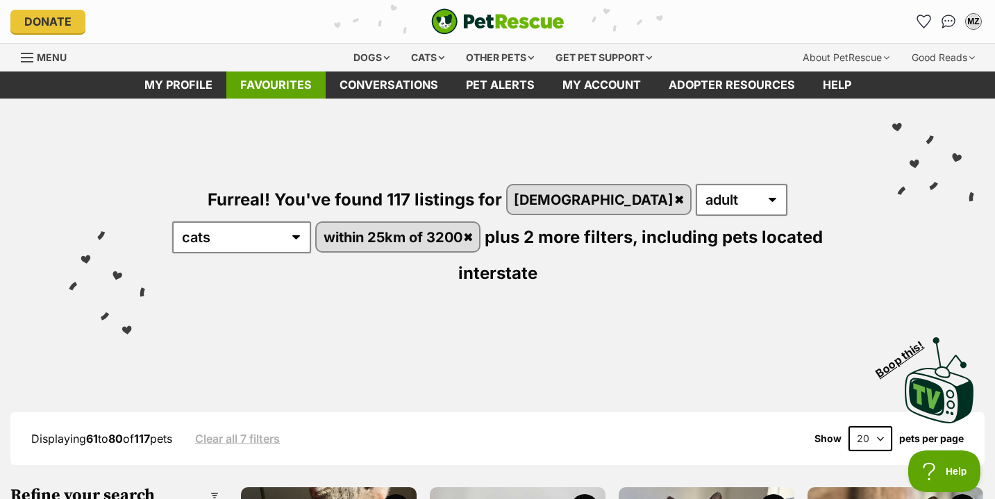
click at [294, 83] on link "Favourites" at bounding box center [275, 85] width 99 height 27
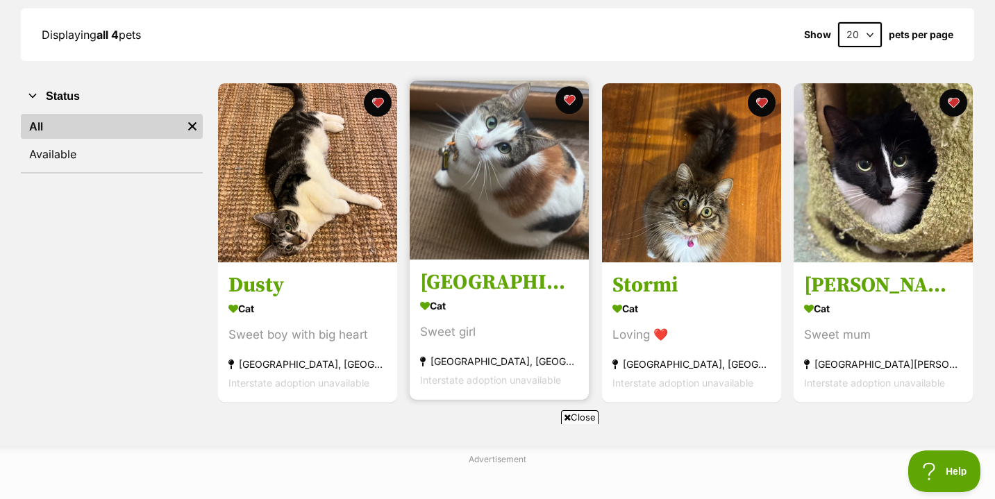
scroll to position [202, 0]
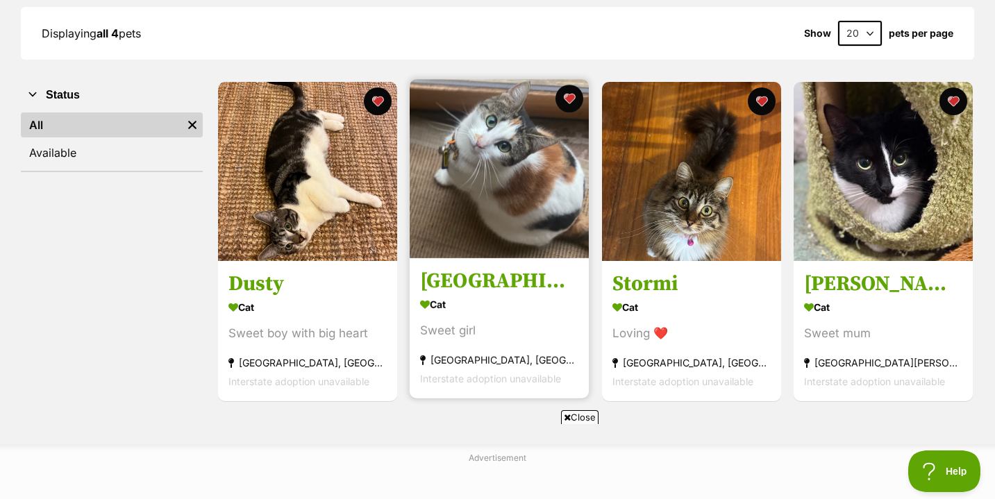
click at [496, 331] on div "Sweet girl" at bounding box center [499, 330] width 158 height 19
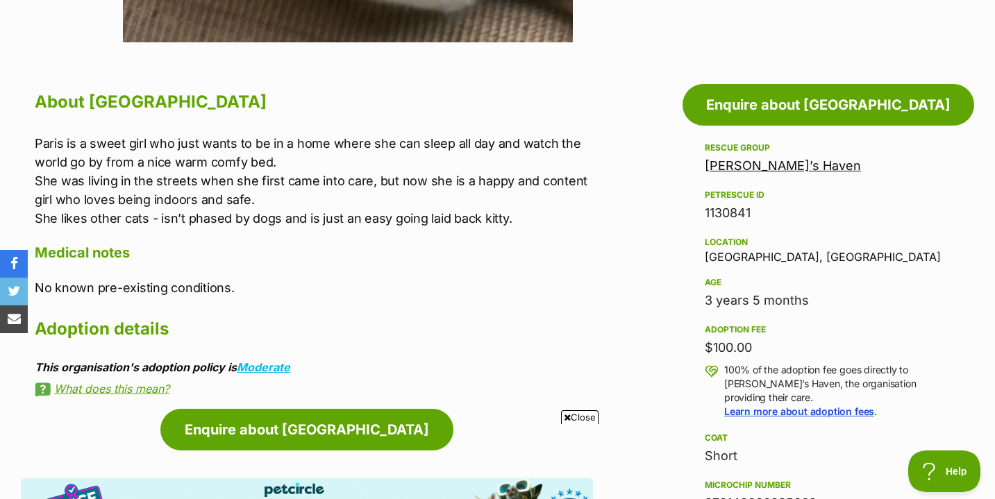
scroll to position [699, 0]
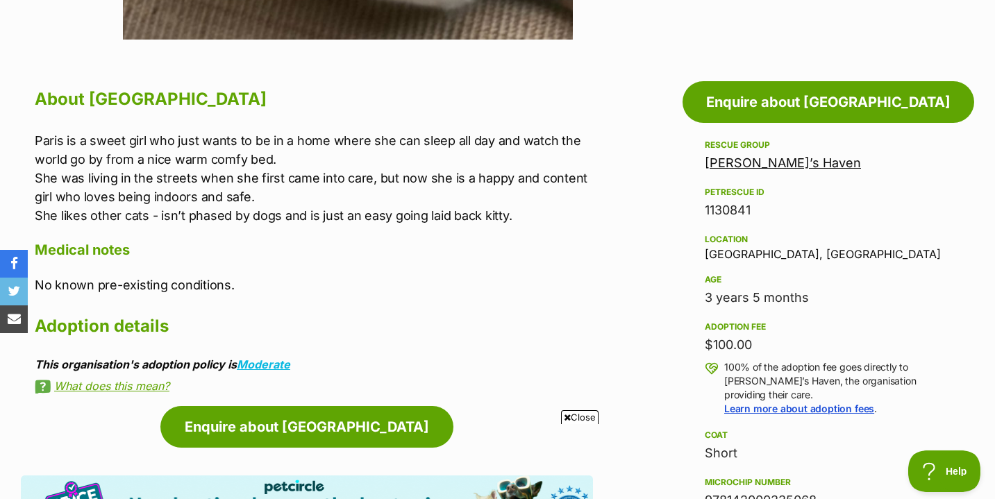
click at [732, 165] on link "[PERSON_NAME]’s Haven" at bounding box center [783, 163] width 156 height 15
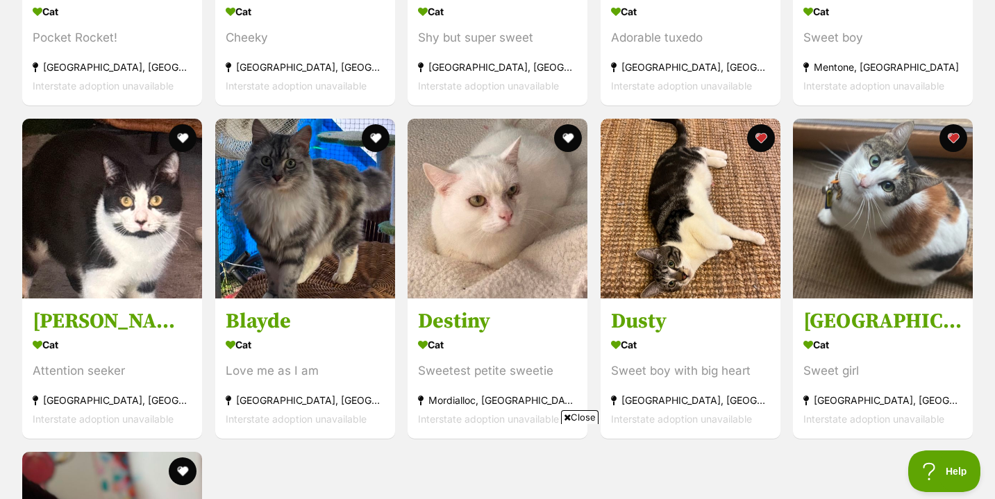
scroll to position [1495, 0]
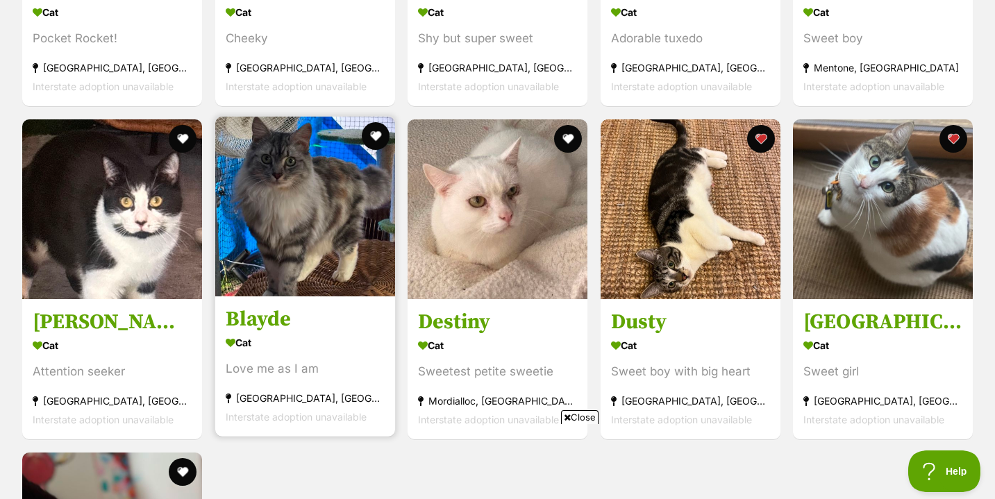
click at [269, 290] on img at bounding box center [305, 207] width 180 height 180
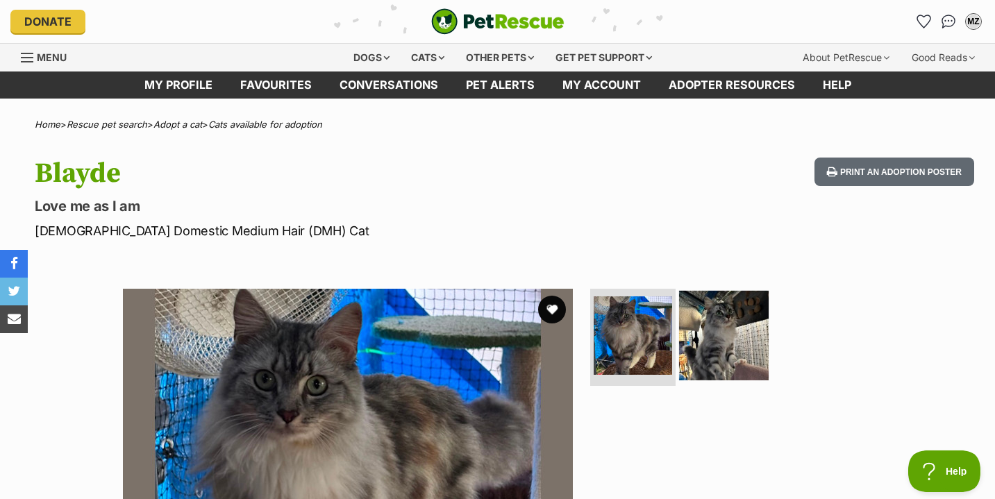
click at [725, 313] on img at bounding box center [724, 336] width 90 height 90
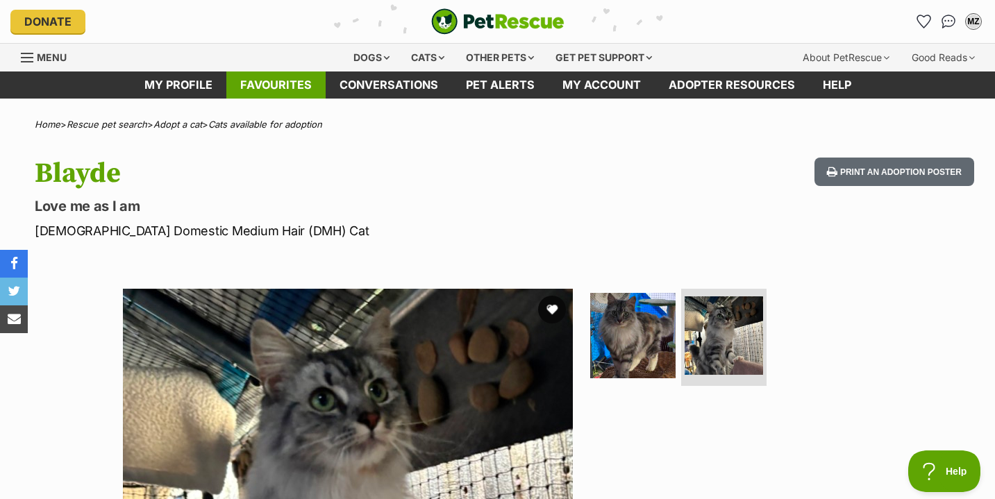
click at [275, 77] on link "Favourites" at bounding box center [275, 85] width 99 height 27
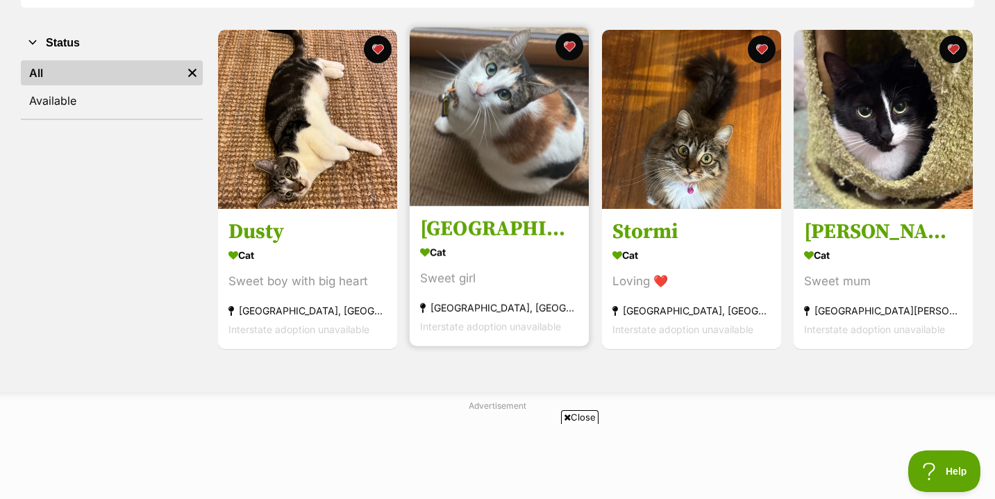
scroll to position [263, 0]
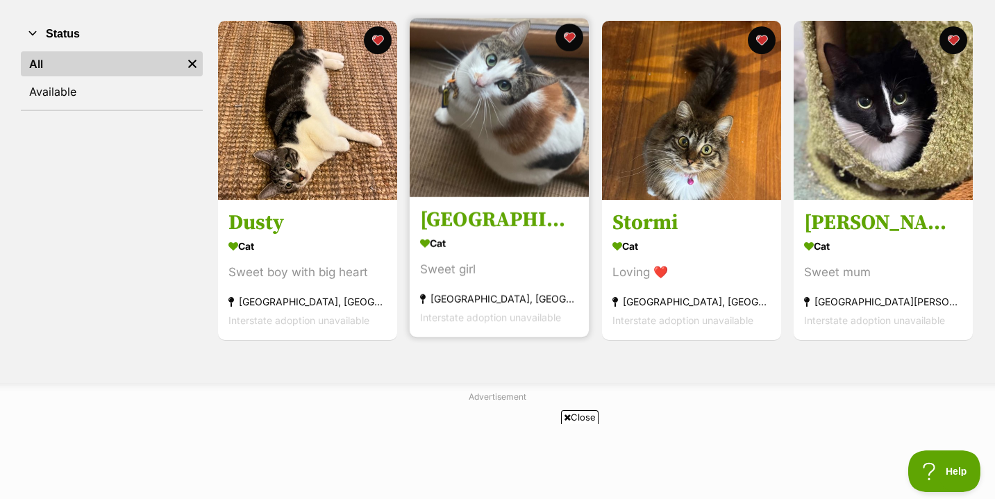
click at [525, 251] on div "Cat" at bounding box center [499, 243] width 158 height 20
